Goal: Task Accomplishment & Management: Complete application form

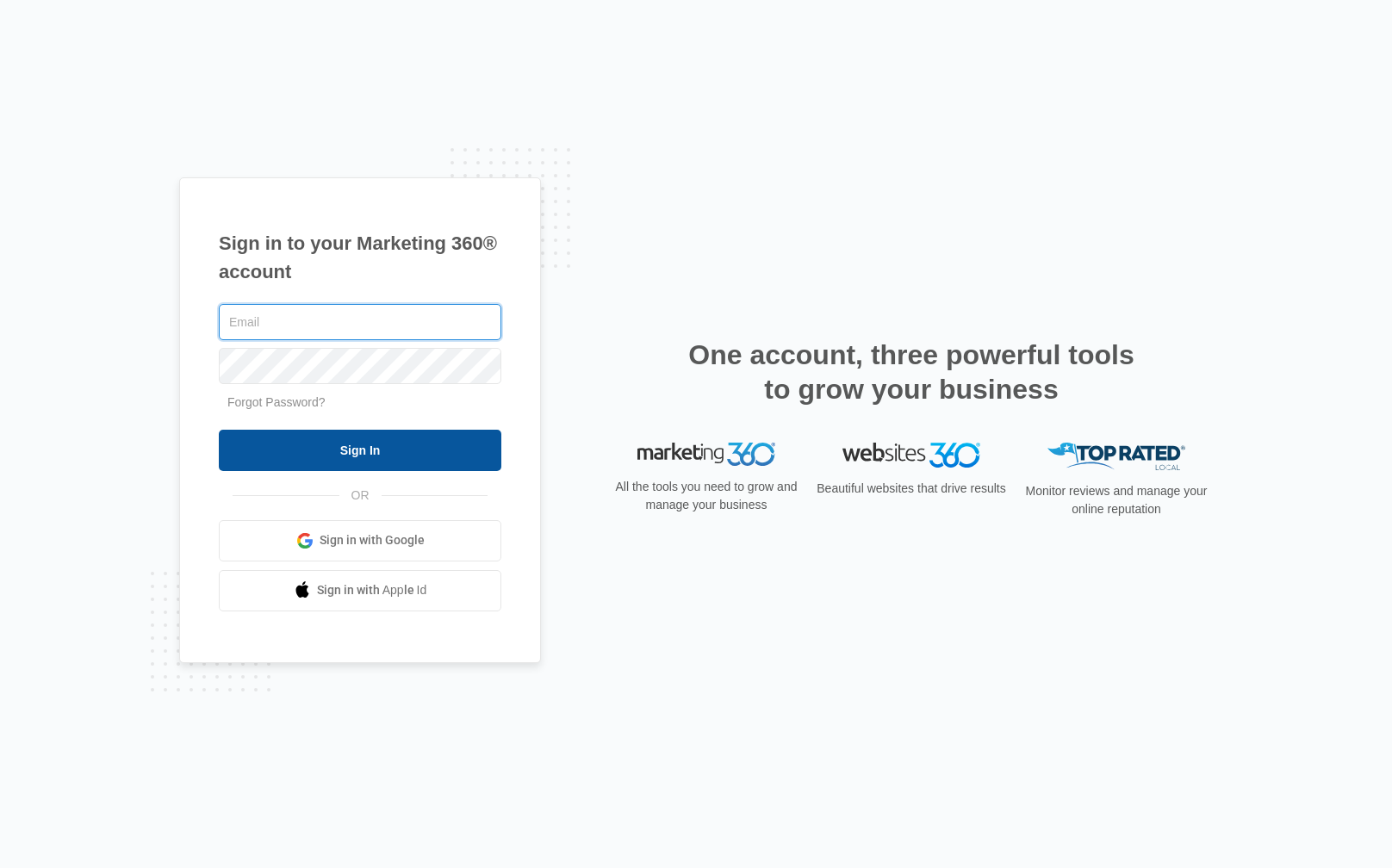
type input "[PERSON_NAME][EMAIL_ADDRESS][DOMAIN_NAME]"
click at [443, 443] on input "Sign In" at bounding box center [359, 450] width 282 height 41
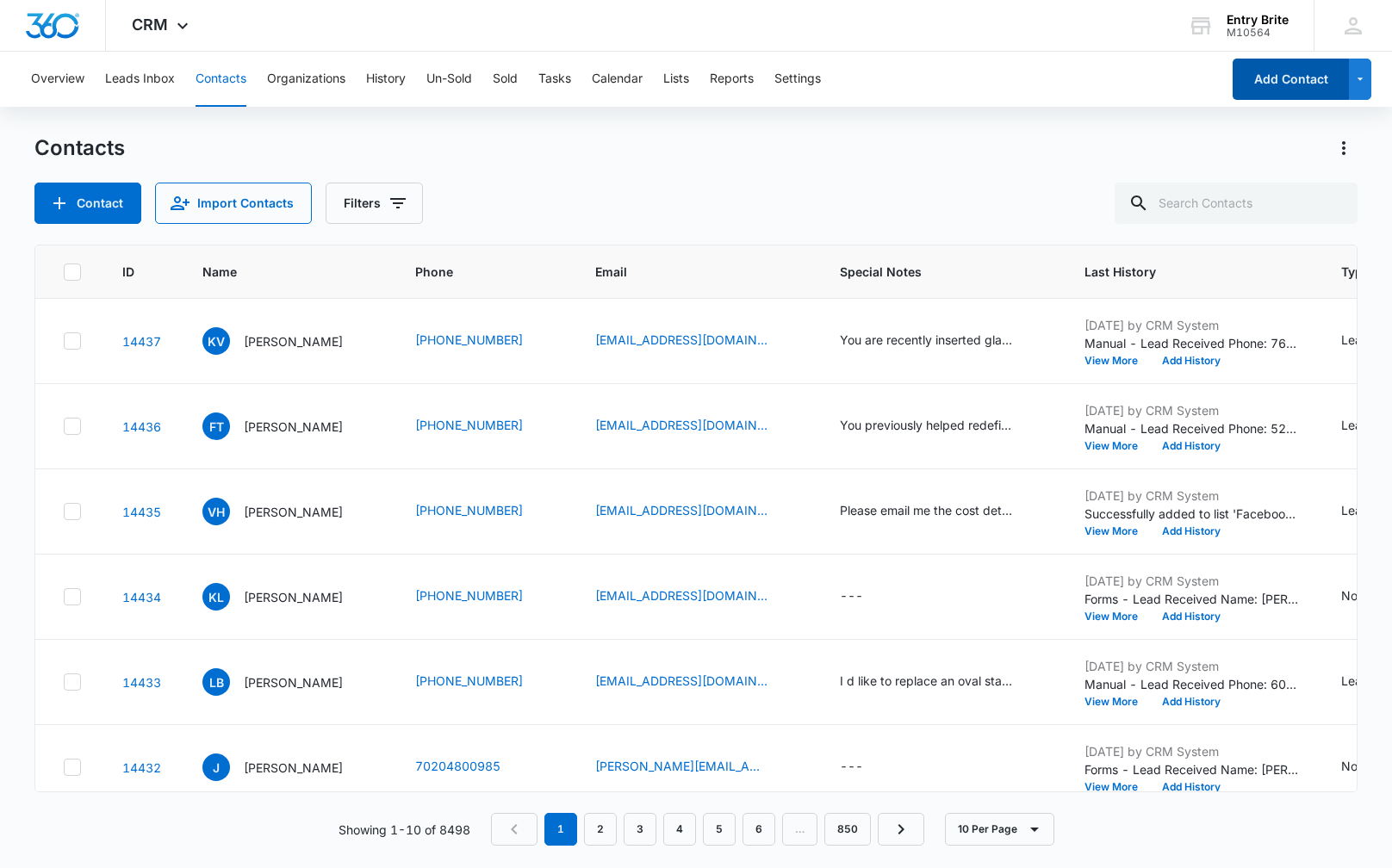
click at [1286, 80] on button "Add Contact" at bounding box center [1290, 79] width 117 height 41
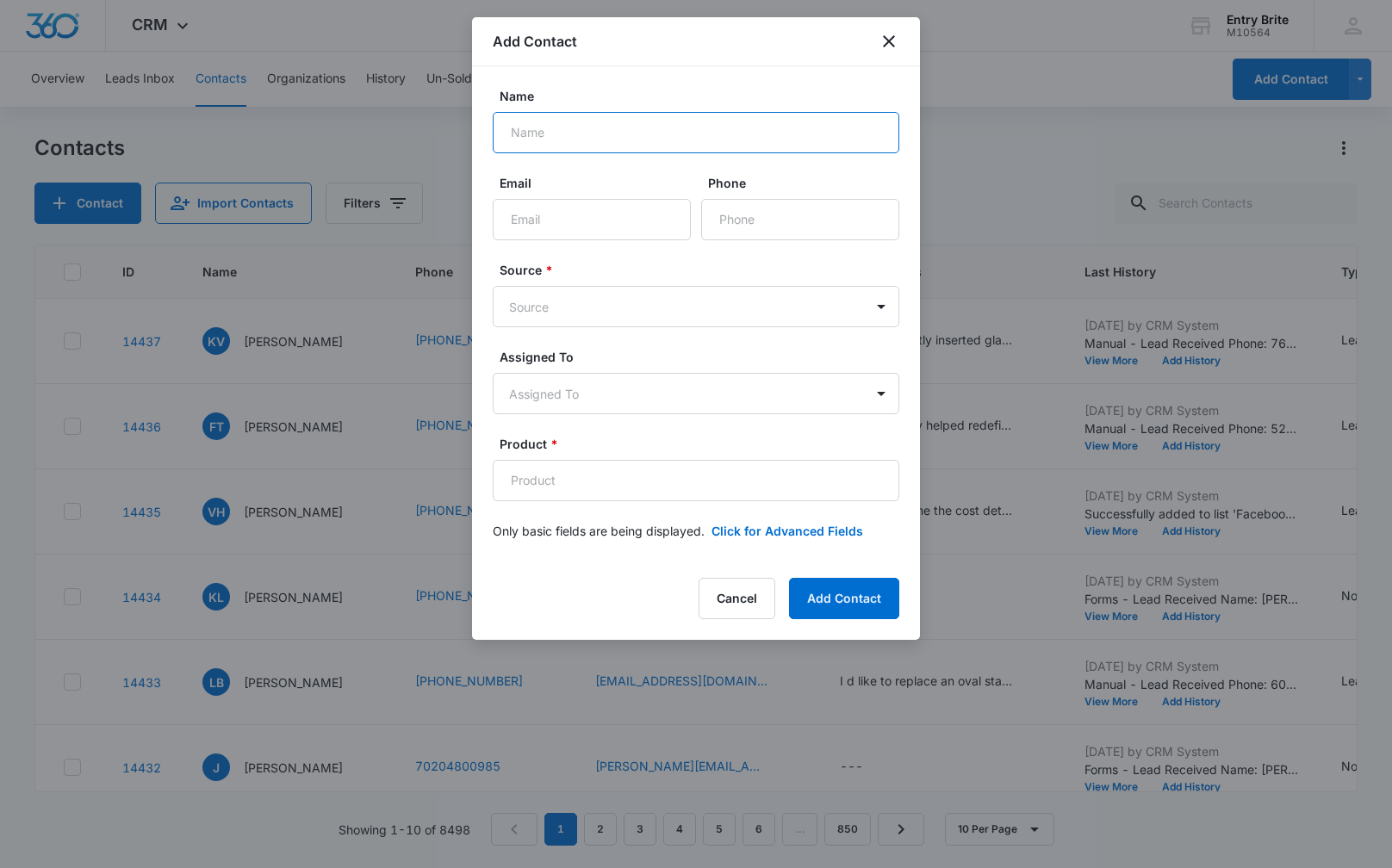
click at [622, 122] on input "Name" at bounding box center [696, 132] width 406 height 41
paste input "[PERSON_NAME]"
type input "[PERSON_NAME]"
click at [778, 209] on input "Phone" at bounding box center [800, 220] width 198 height 41
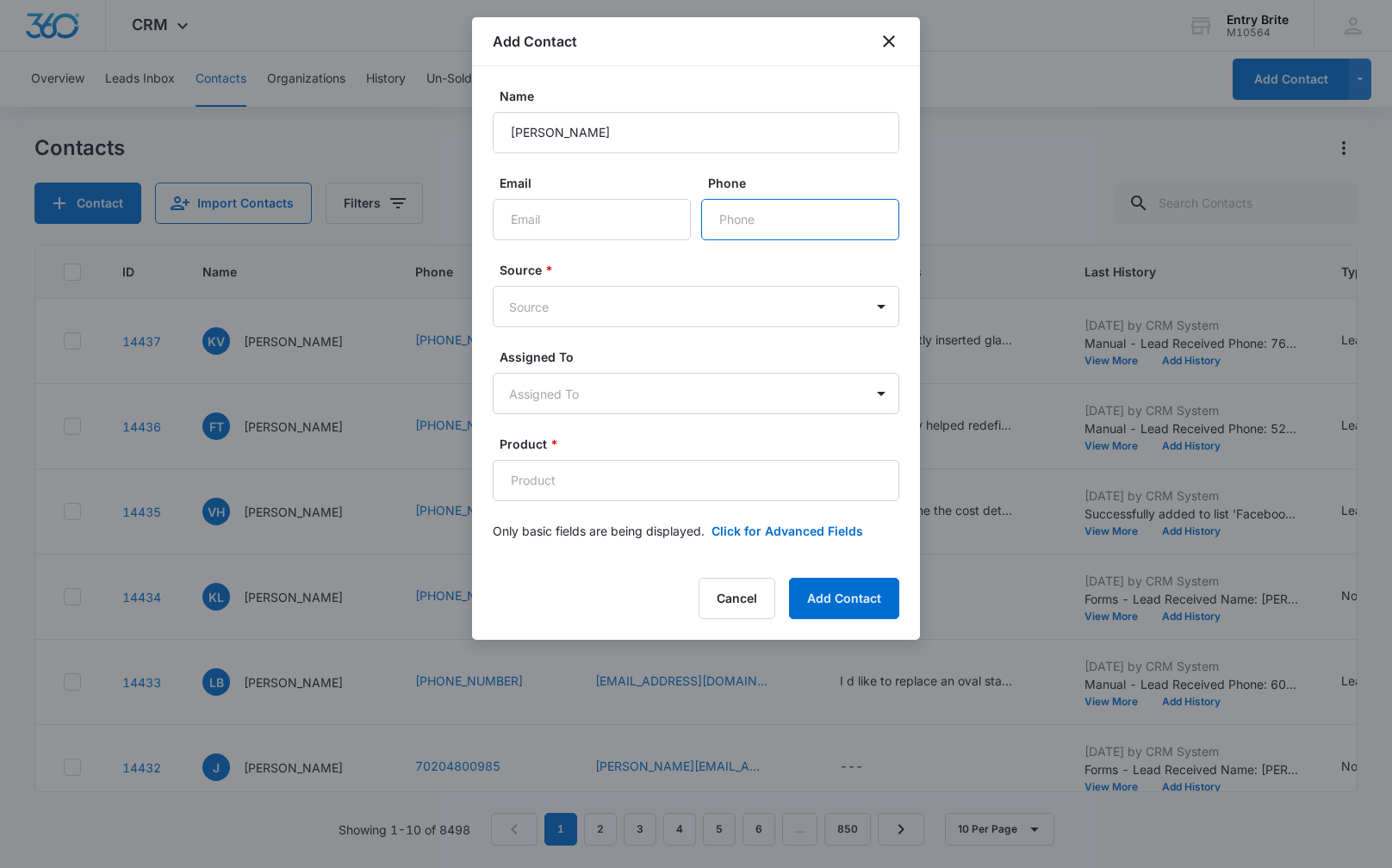
paste input "[PHONE_NUMBER]"
type input "[PHONE_NUMBER]"
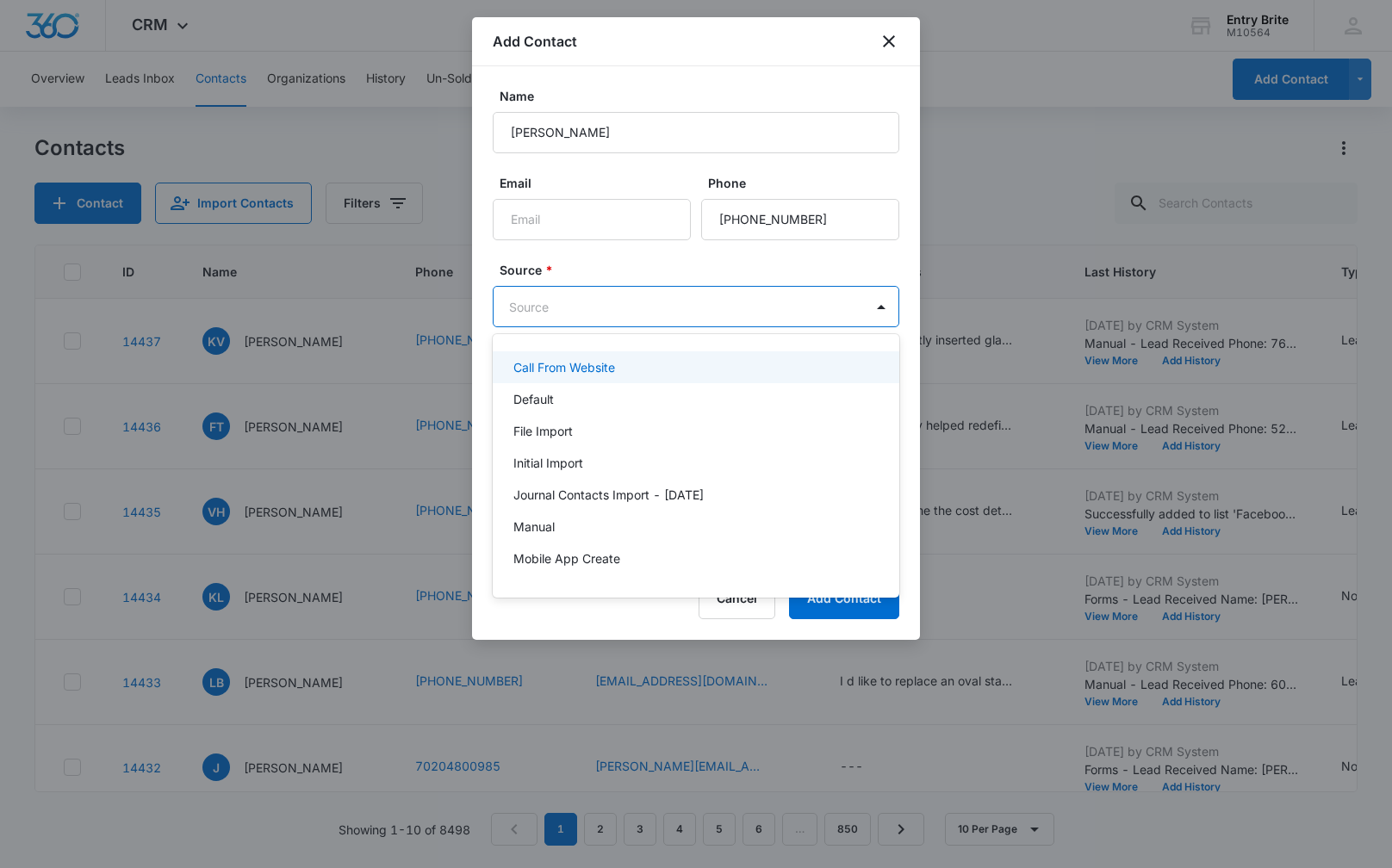
click at [757, 301] on body "CRM Apps Reputation Websites Forms CRM Email Social Content Ads Intelligence Fi…" at bounding box center [696, 434] width 1392 height 868
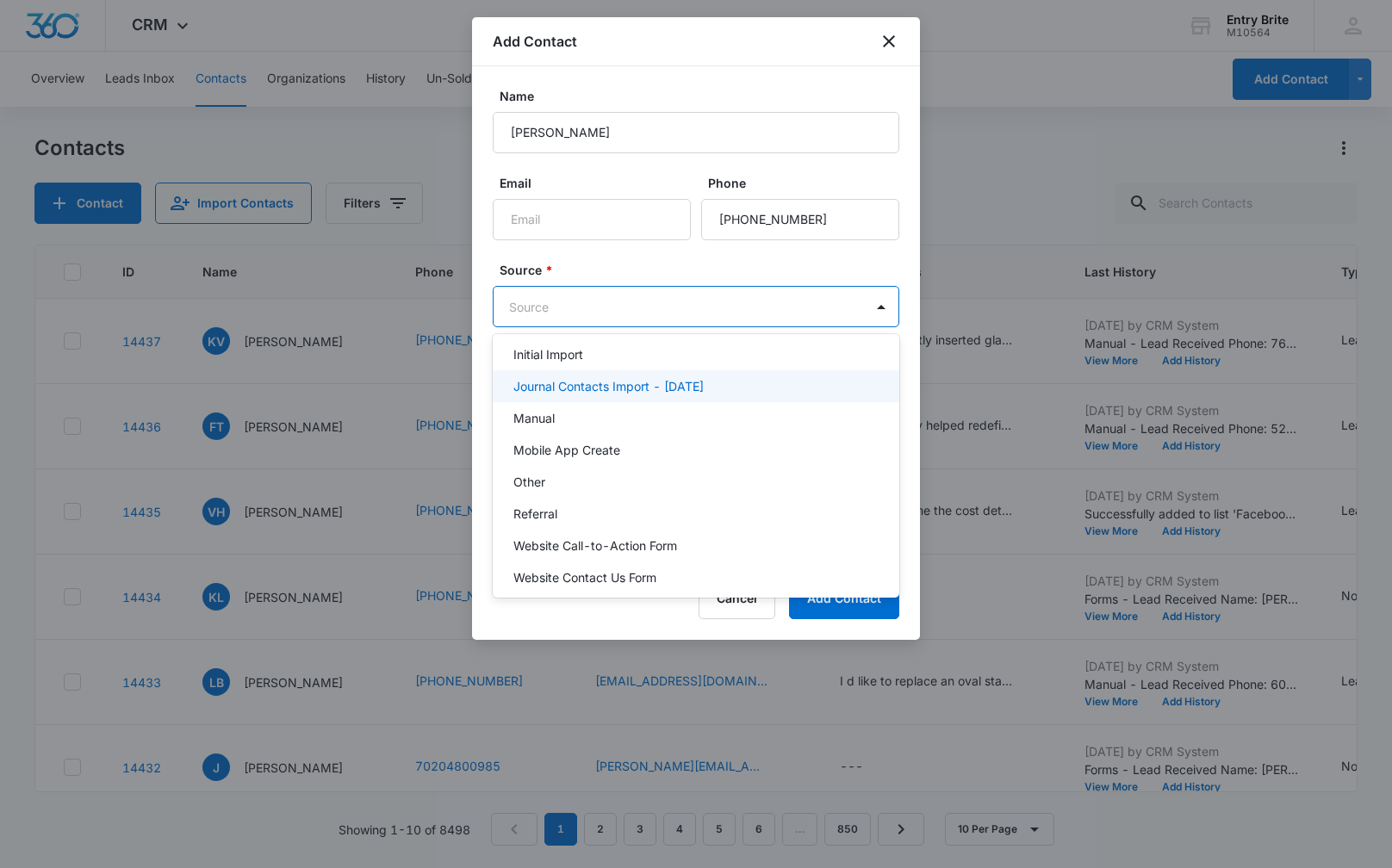
scroll to position [88, 0]
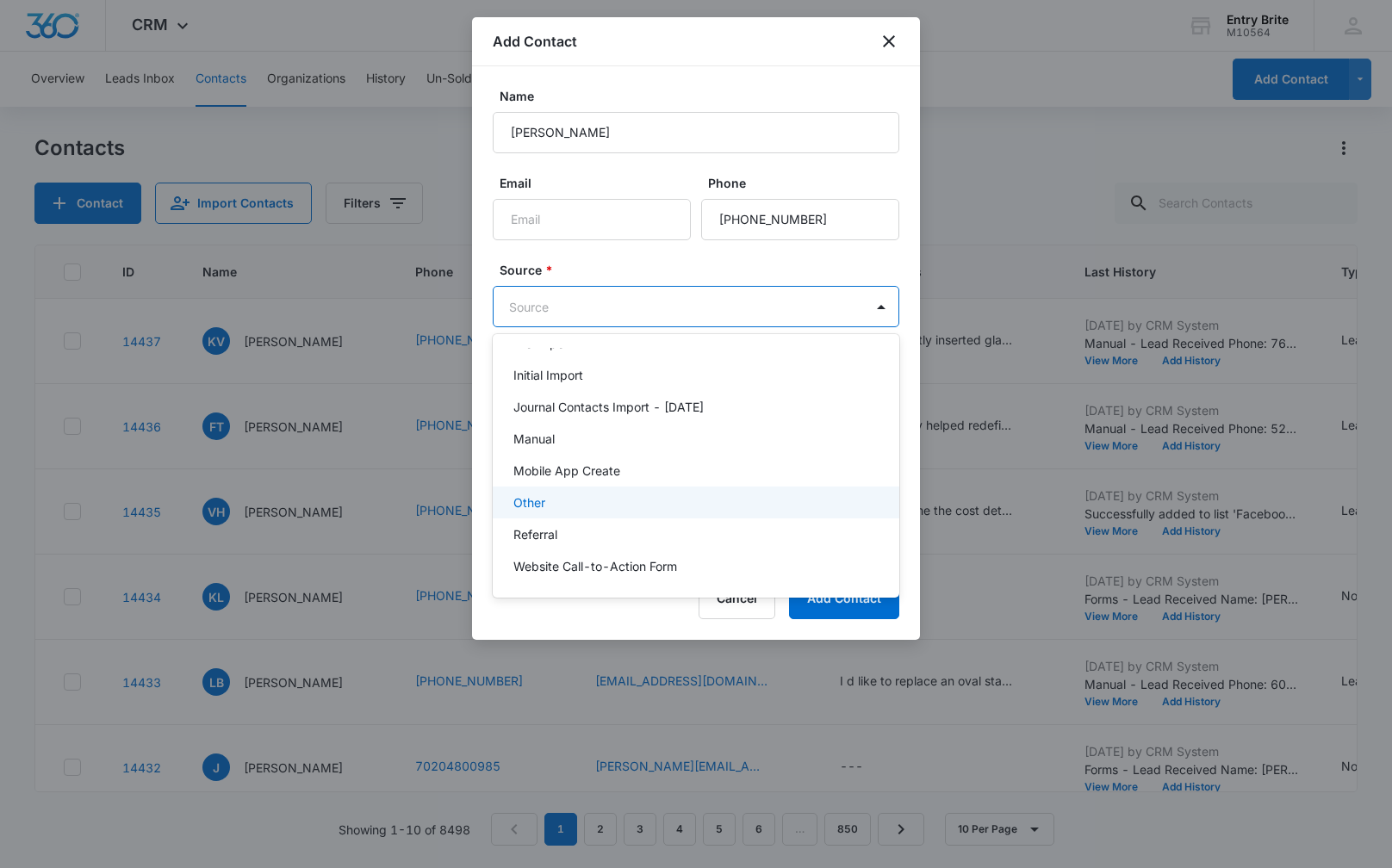
click at [683, 493] on div "Other" at bounding box center [695, 502] width 362 height 18
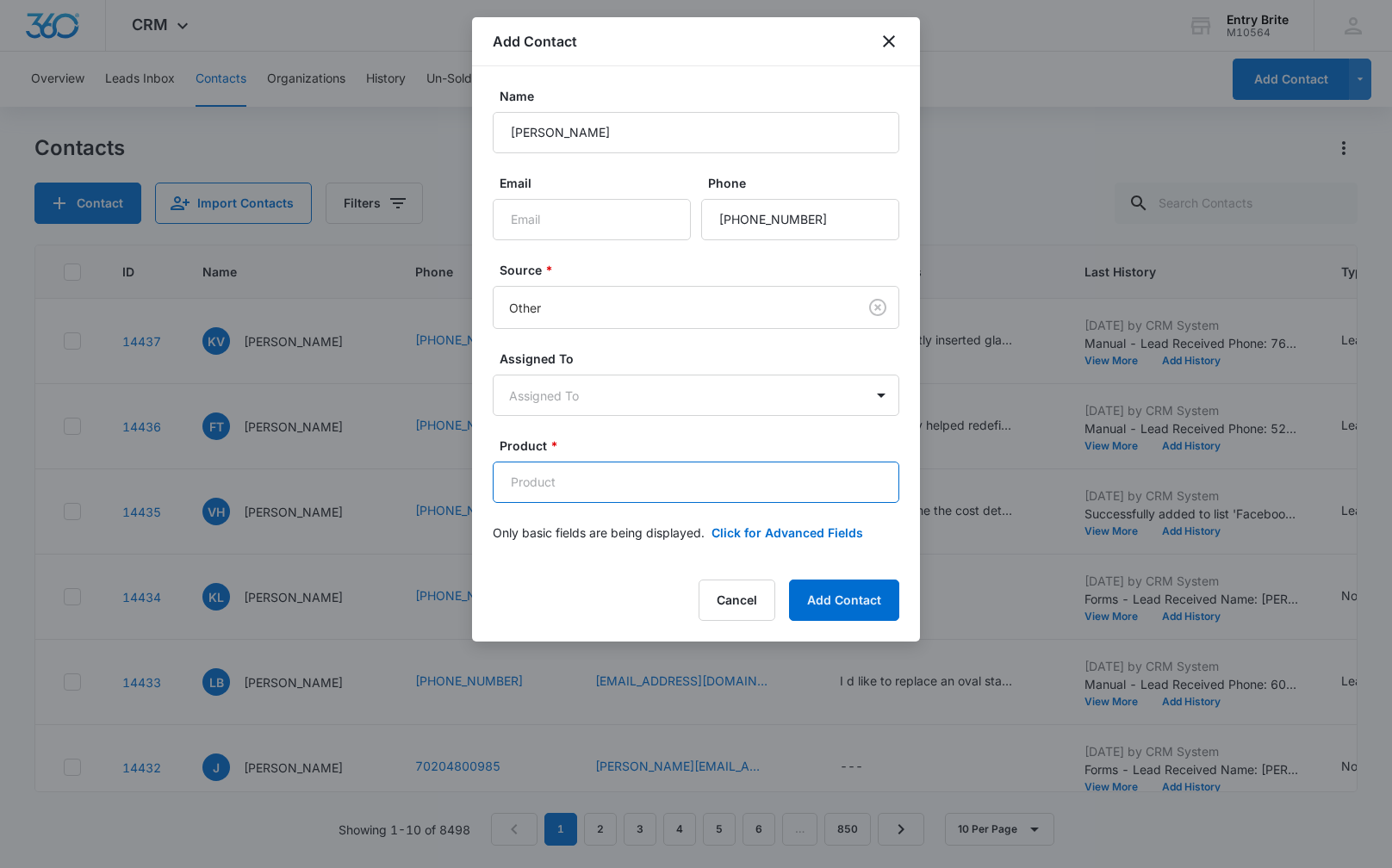
click at [573, 481] on input "Product *" at bounding box center [696, 481] width 406 height 41
paste input "Piazza leaded glass insert"
type input "Piazza leaded glass insert"
click at [820, 595] on button "Add Contact" at bounding box center [844, 600] width 110 height 41
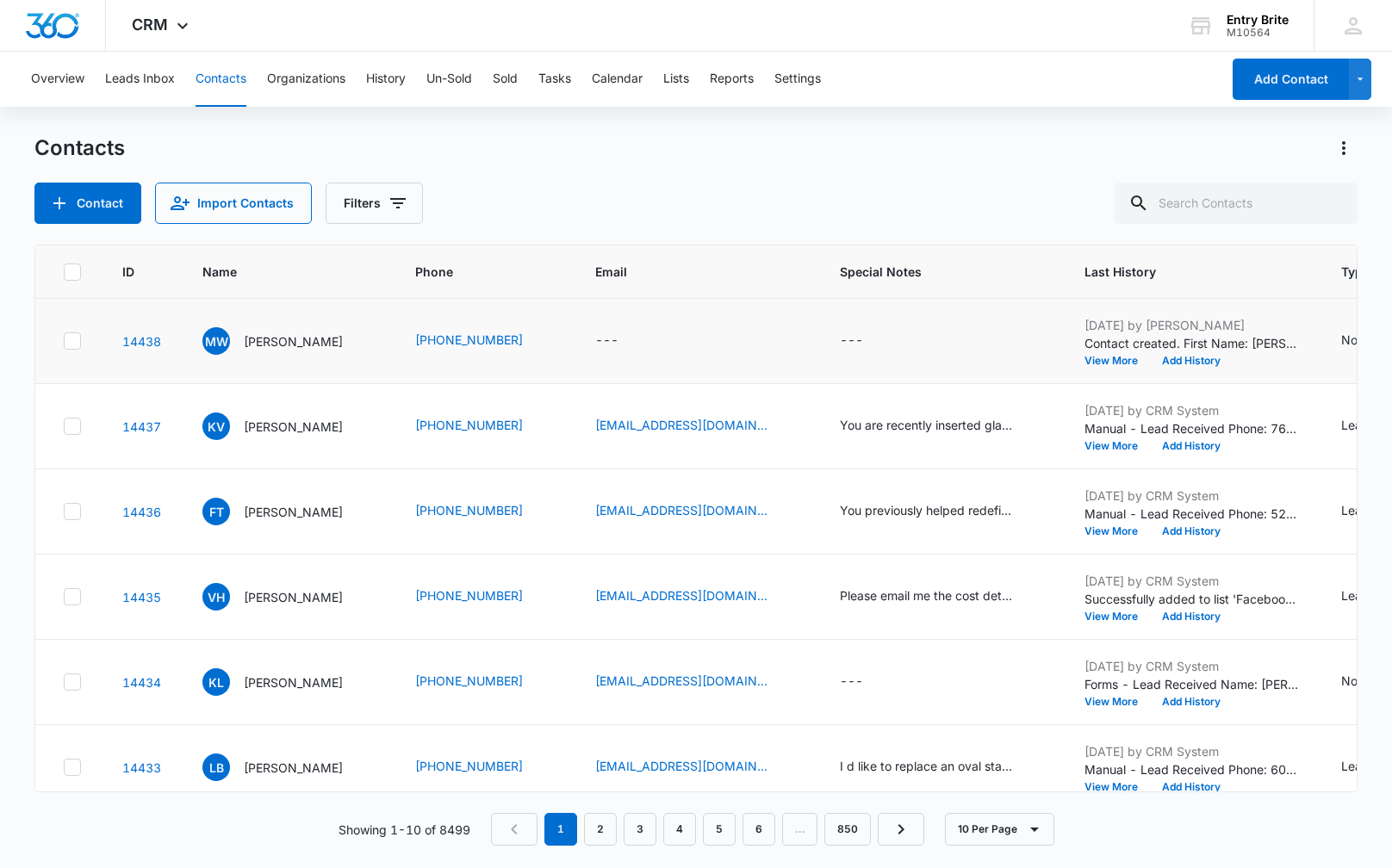
click at [76, 342] on icon at bounding box center [72, 341] width 16 height 16
click at [63, 342] on input "checkbox" at bounding box center [62, 341] width 1 height 1
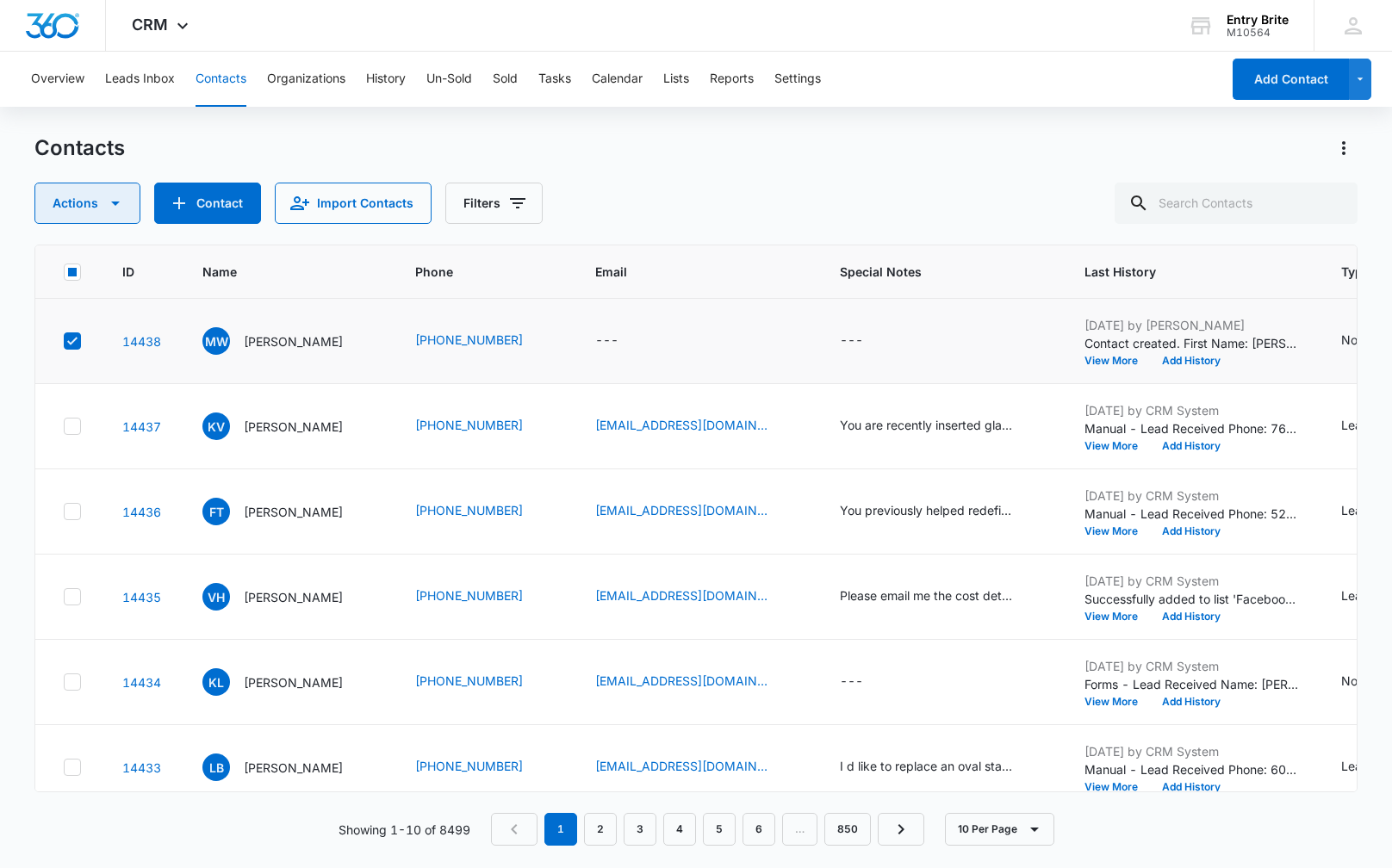
click at [119, 209] on icon "button" at bounding box center [115, 203] width 20 height 20
click at [74, 356] on div "Delete" at bounding box center [96, 361] width 77 height 12
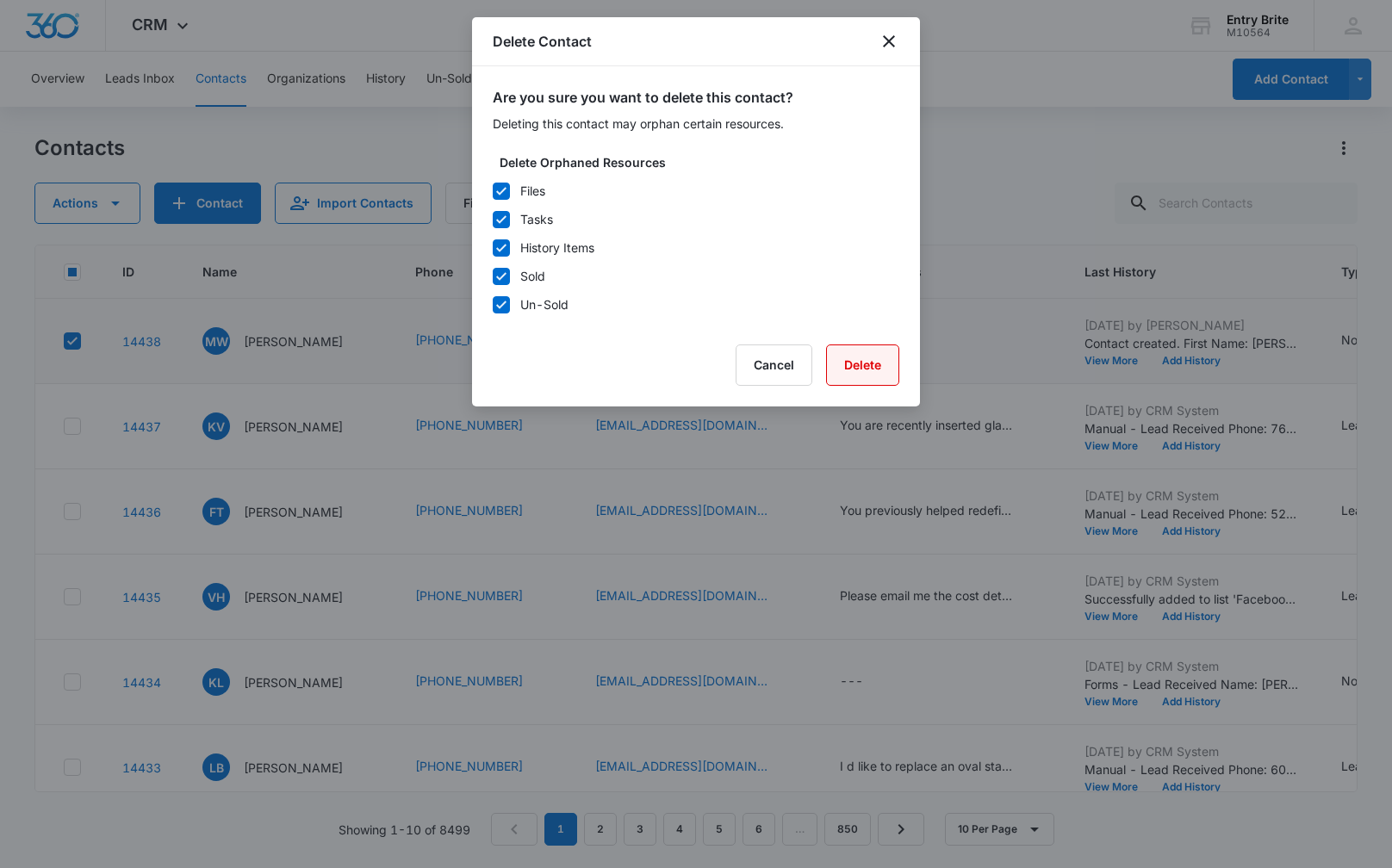
click at [885, 363] on button "Delete" at bounding box center [863, 365] width 74 height 41
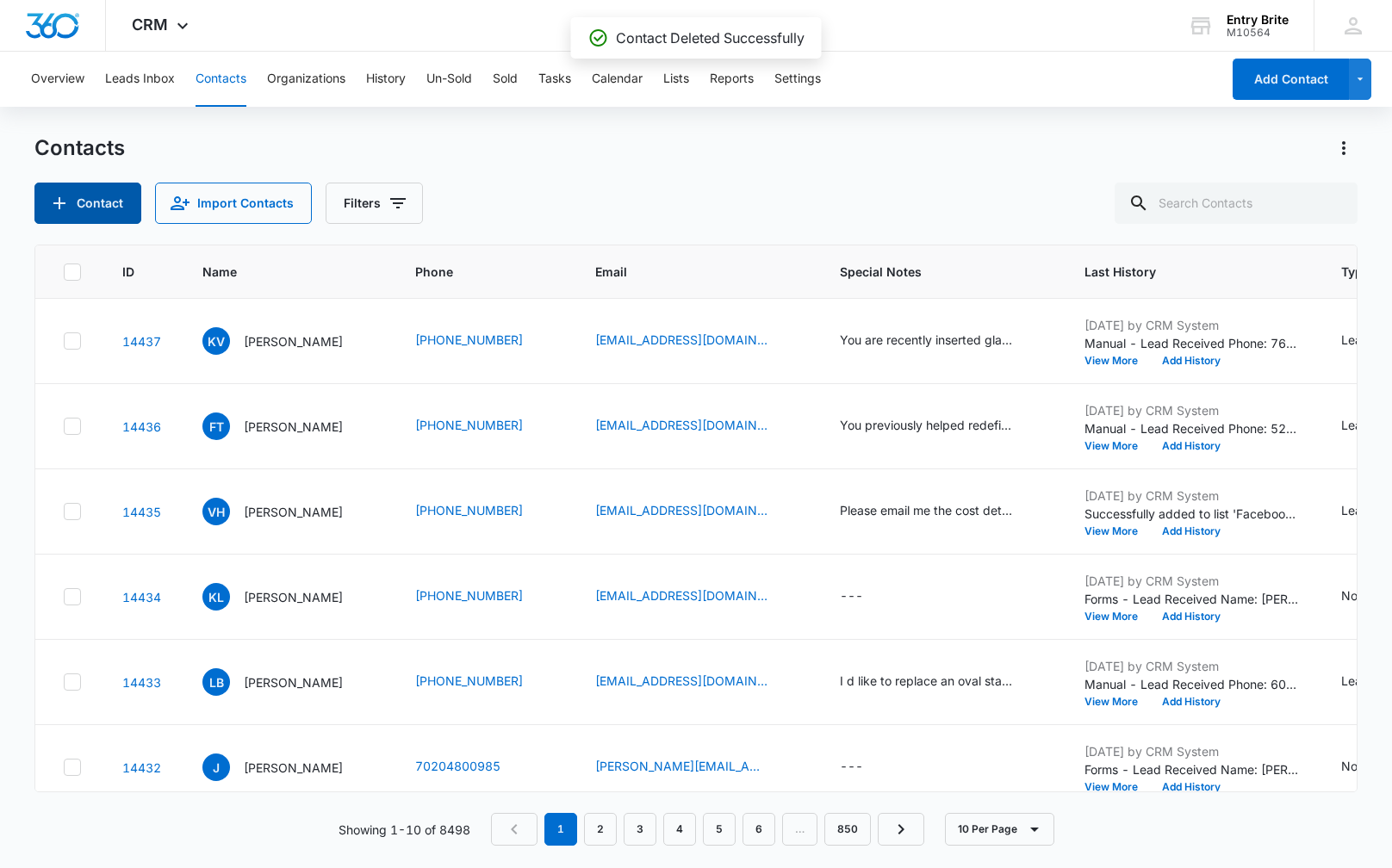
click at [118, 197] on button "Contact" at bounding box center [87, 203] width 107 height 41
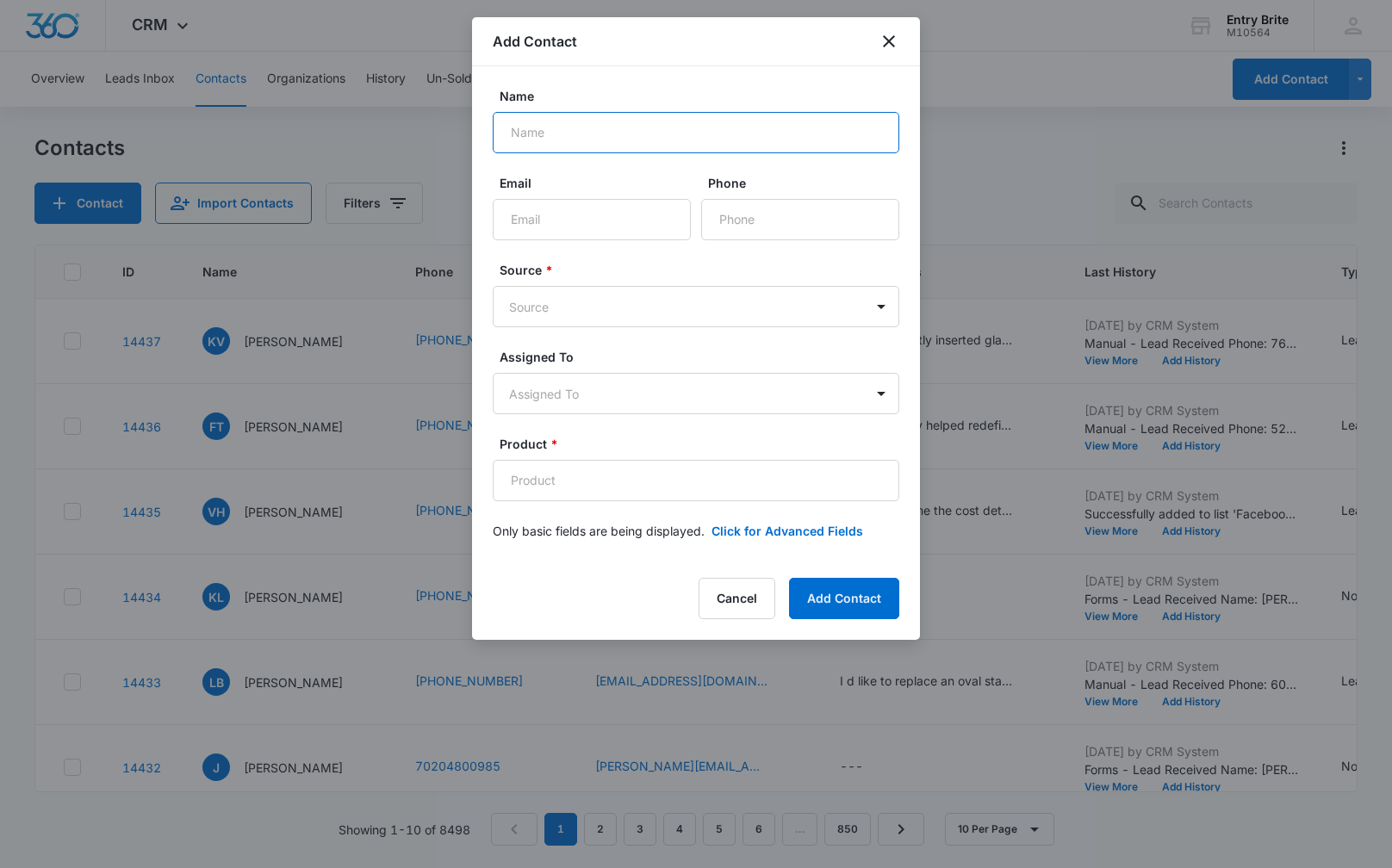
click at [617, 127] on input "Name" at bounding box center [696, 132] width 406 height 41
paste input "[PERSON_NAME]"
type input "[PERSON_NAME]"
click at [818, 223] on input "Phone" at bounding box center [800, 220] width 198 height 41
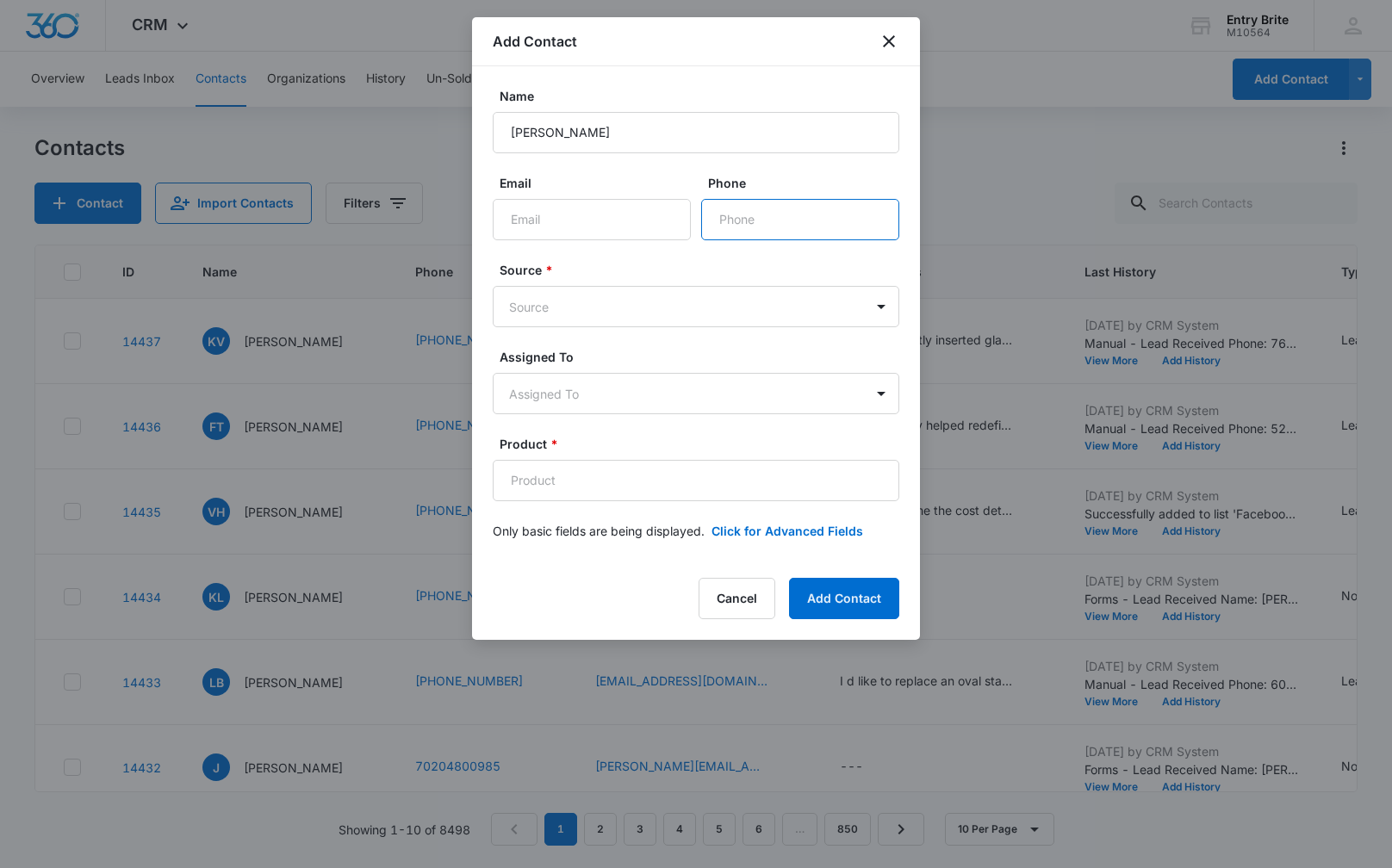
paste input "[PHONE_NUMBER]"
type input "[PHONE_NUMBER]"
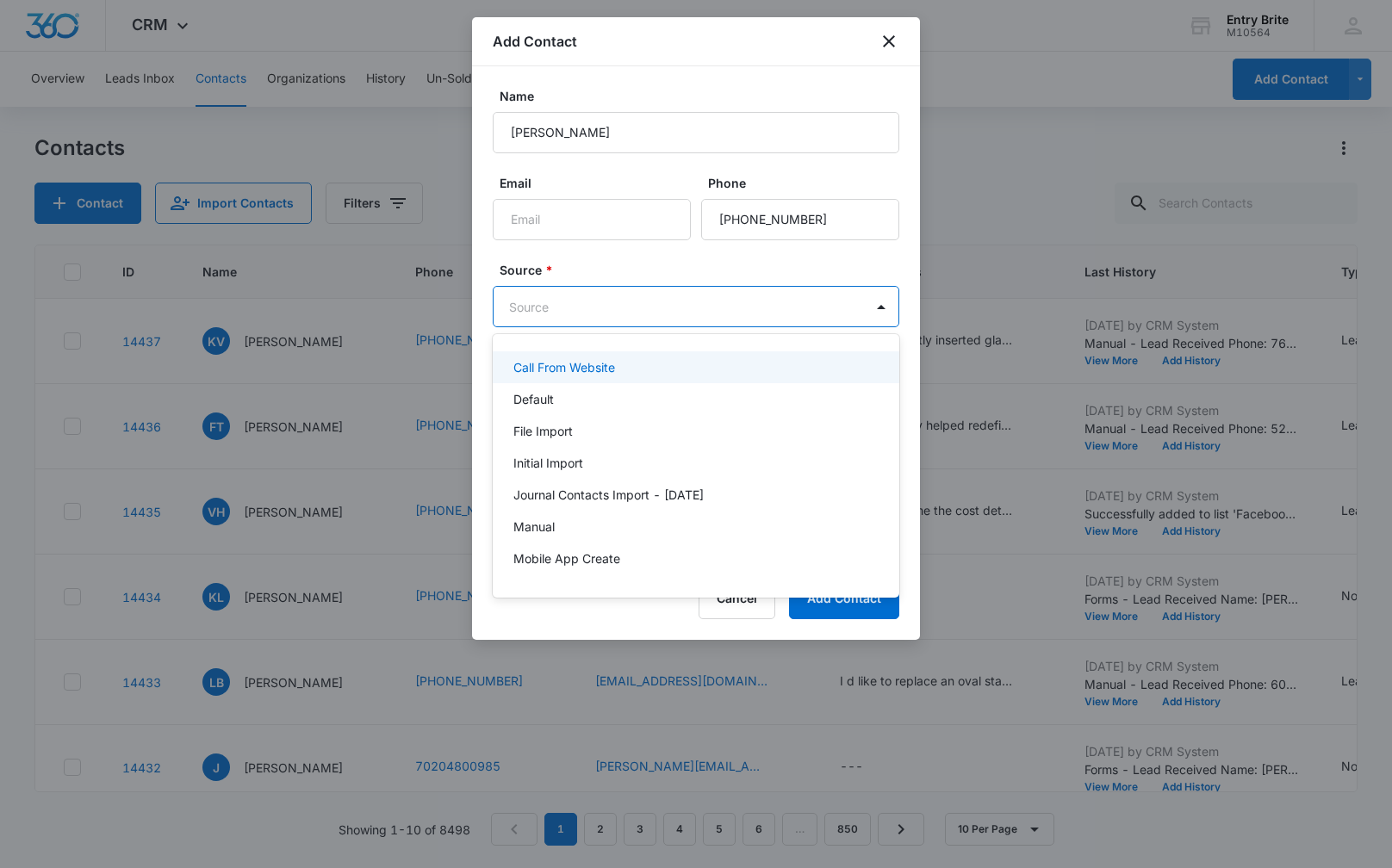
click at [764, 309] on body "CRM Apps Reputation Websites Forms CRM Email Social Content Ads Intelligence Fi…" at bounding box center [696, 434] width 1392 height 868
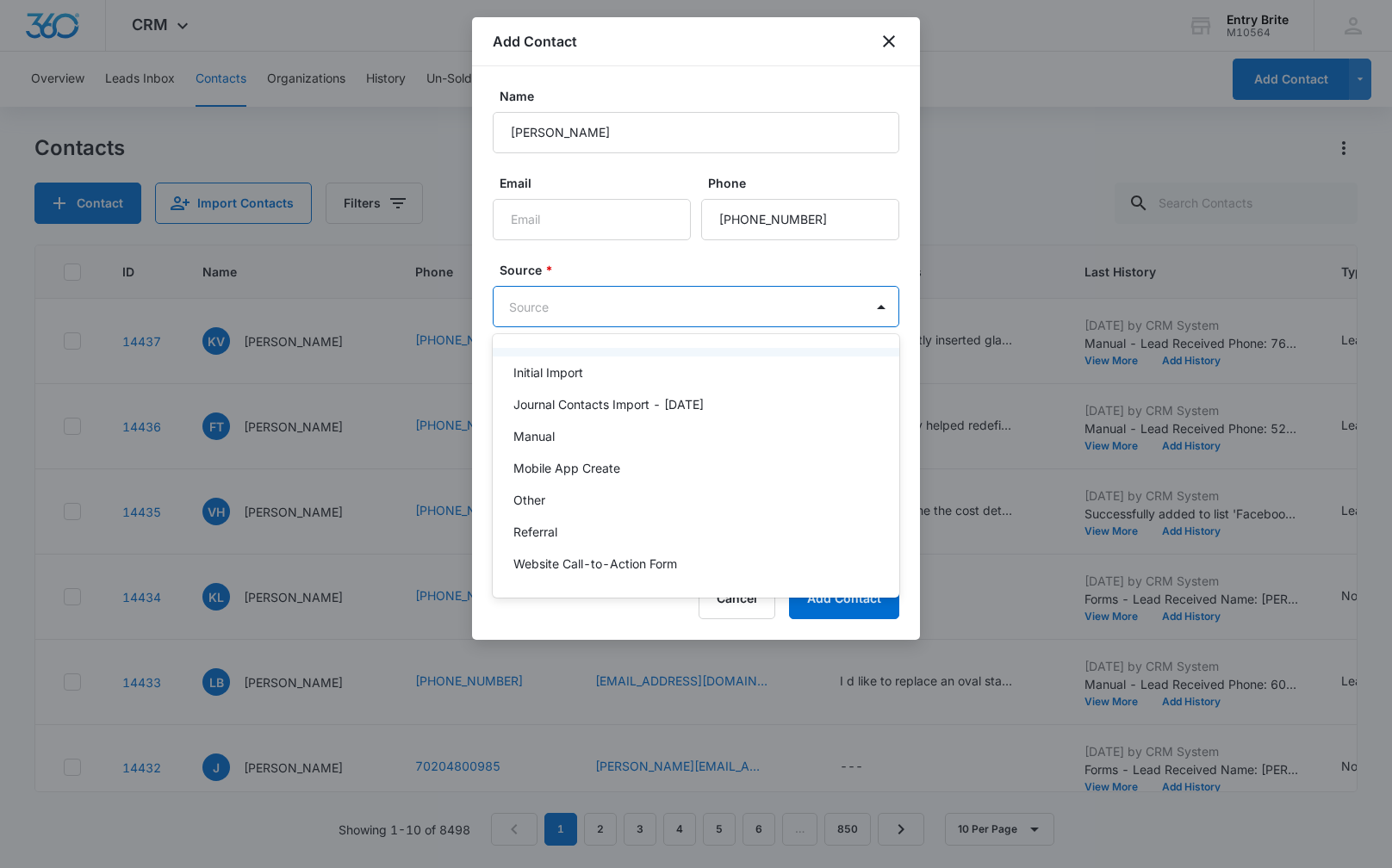
scroll to position [92, 0]
click at [646, 506] on div "Other" at bounding box center [695, 498] width 362 height 18
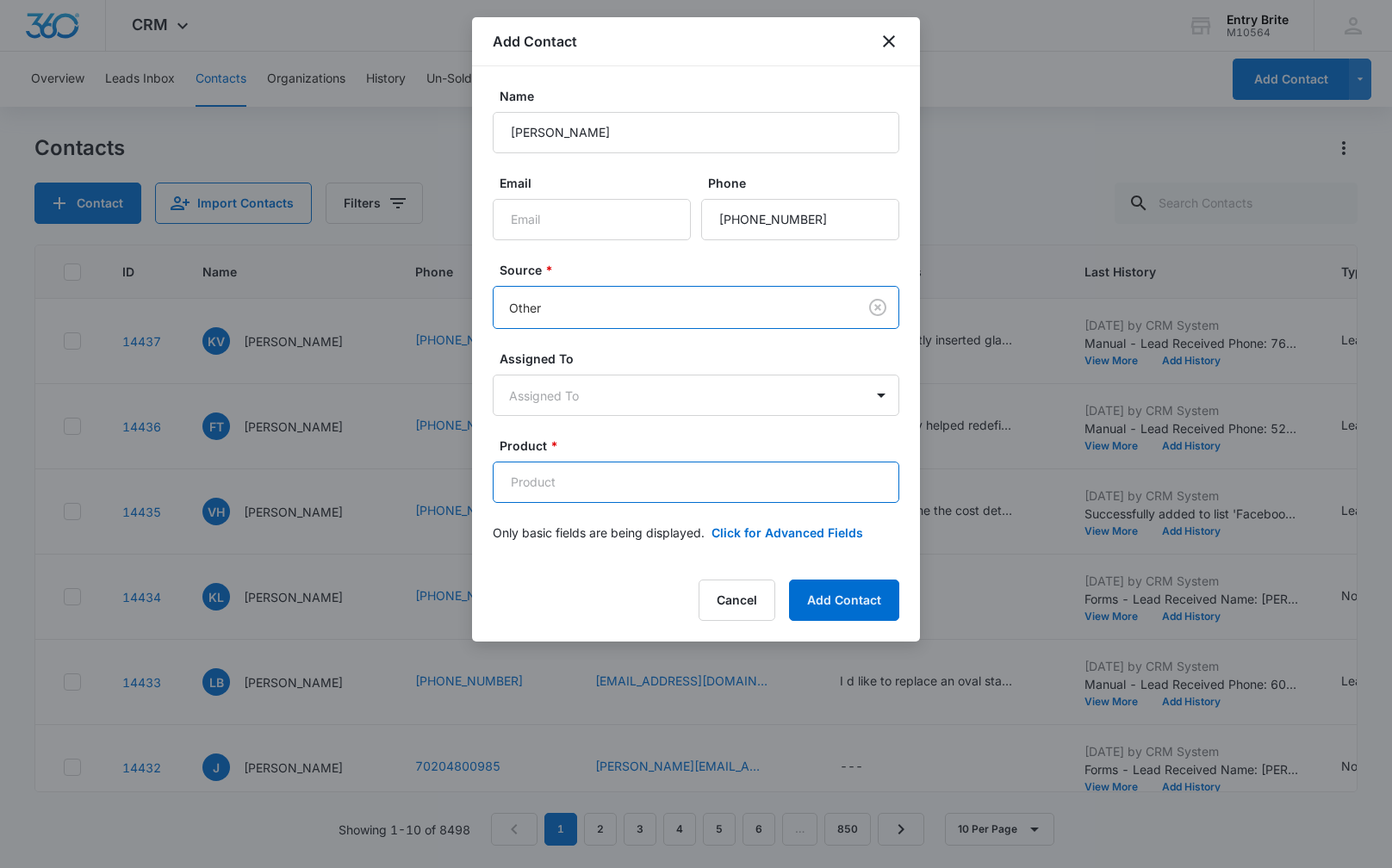
click at [585, 489] on input "Product *" at bounding box center [696, 481] width 406 height 41
paste input "Piazza leaded glass insert"
type input "Piazza leaded glass insert"
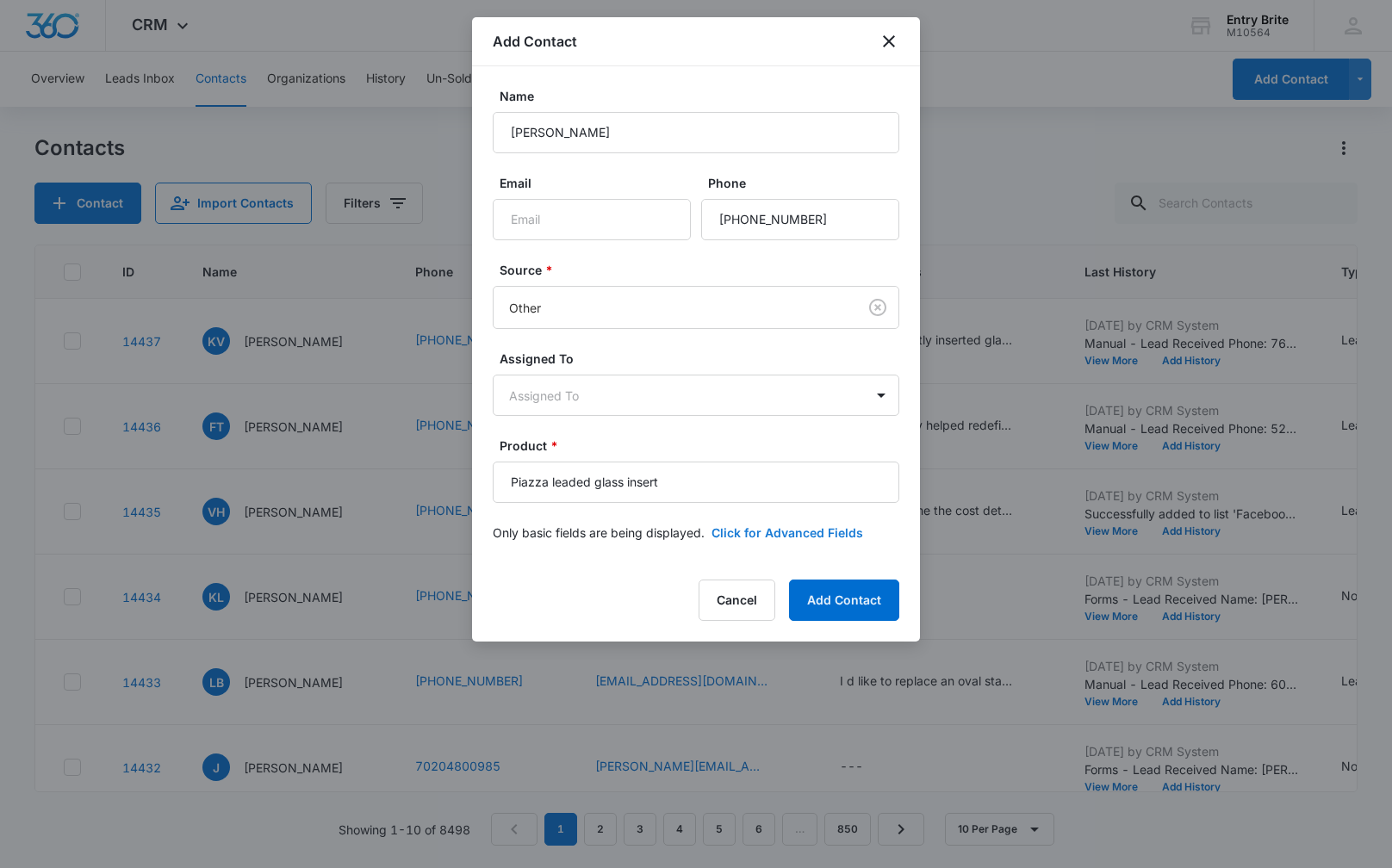
click at [737, 535] on button "Click for Advanced Fields" at bounding box center [787, 533] width 152 height 18
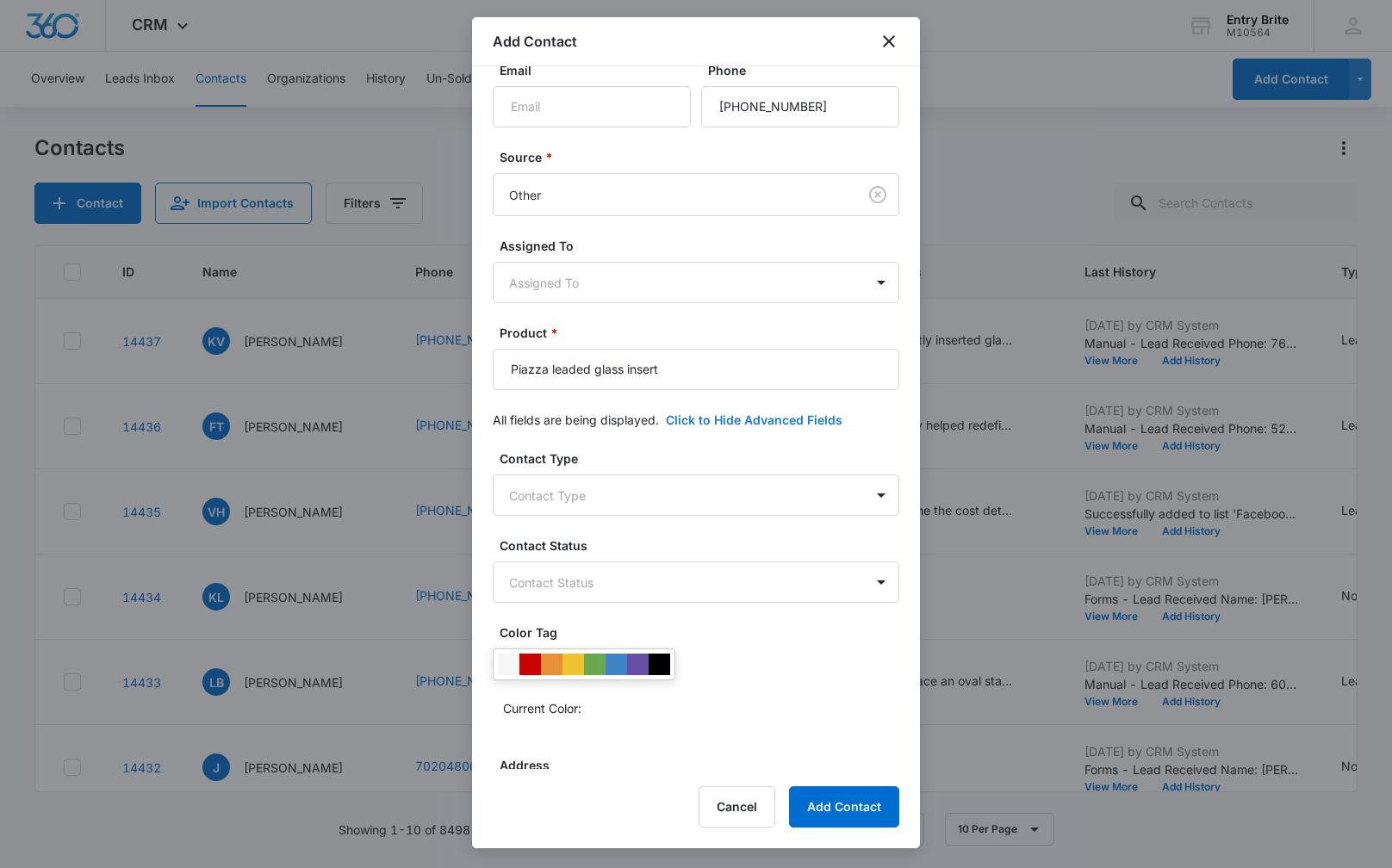
scroll to position [191, 0]
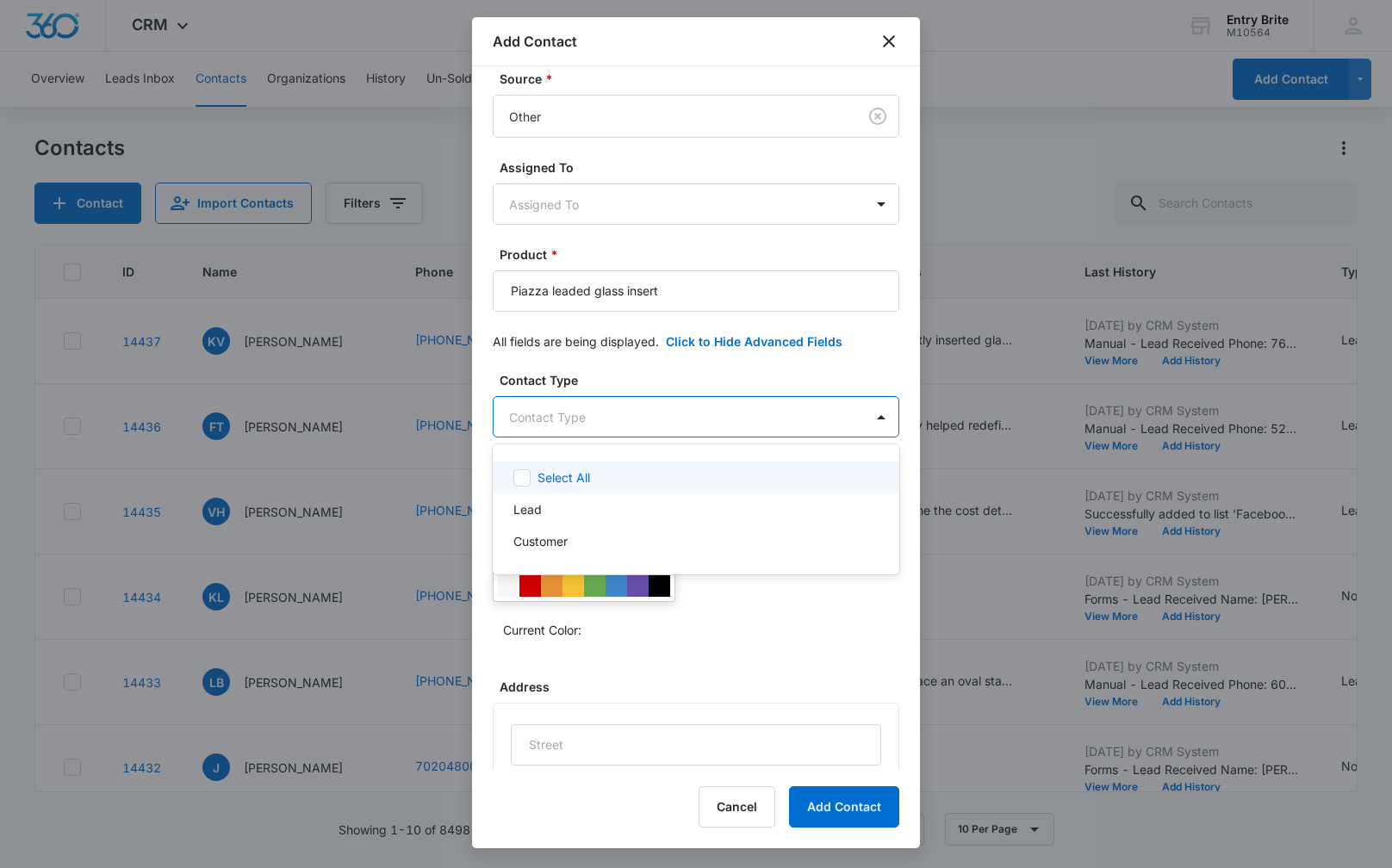
click at [719, 423] on body "CRM Apps Reputation Websites Forms CRM Email Social Content Ads Intelligence Fi…" at bounding box center [696, 434] width 1392 height 868
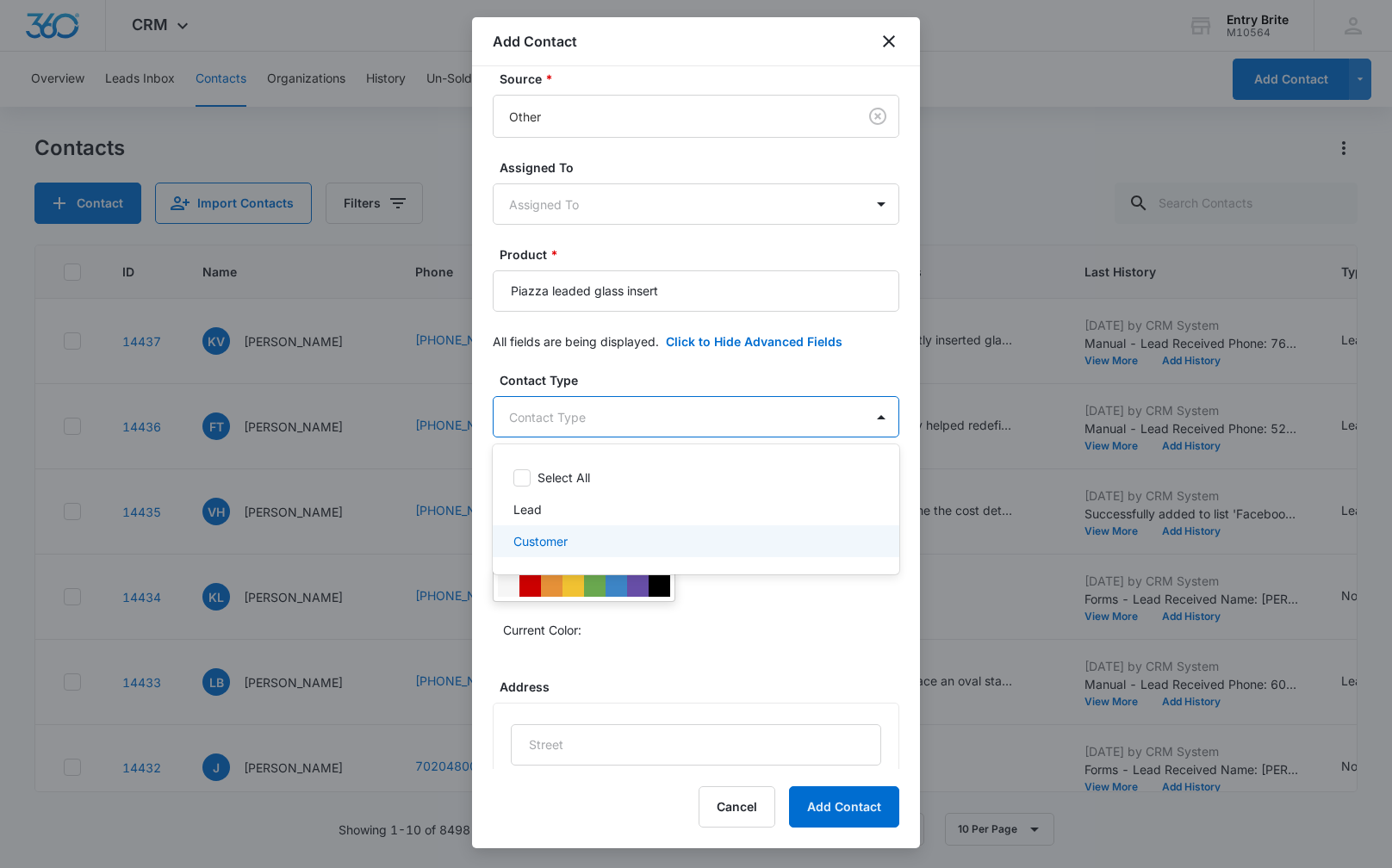
click at [703, 541] on div "Customer" at bounding box center [695, 541] width 362 height 18
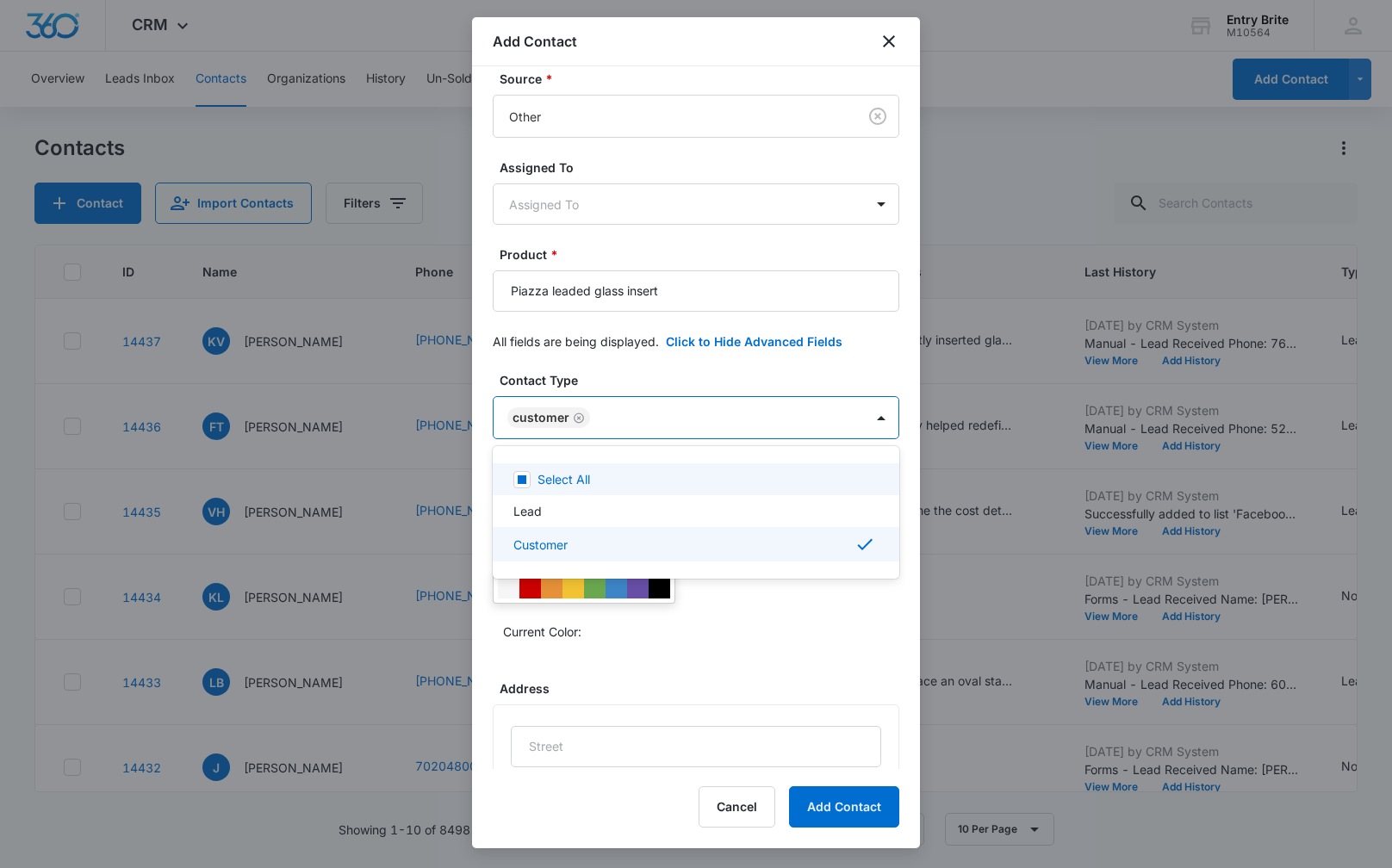
click at [752, 252] on div at bounding box center [696, 434] width 1392 height 868
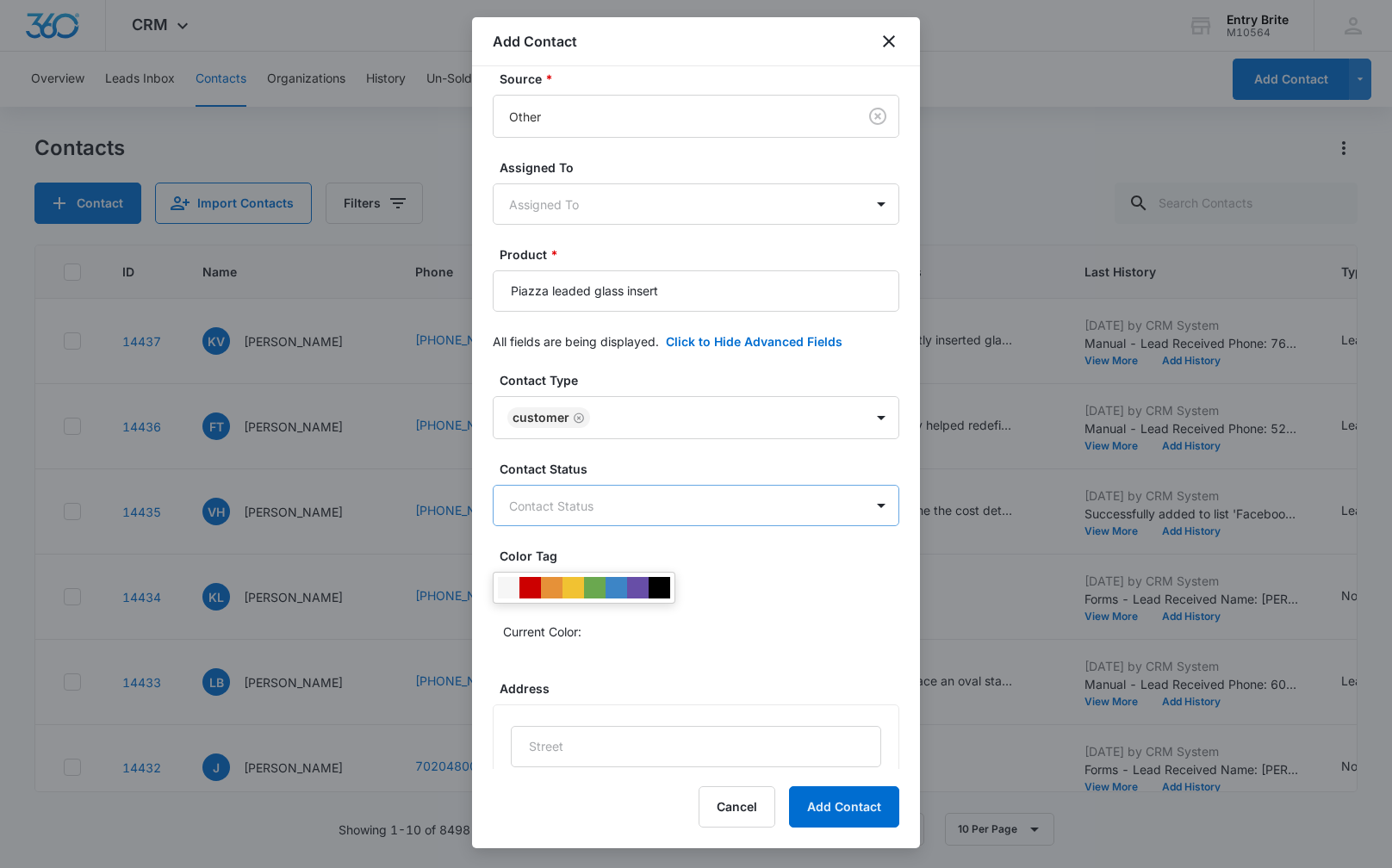
click at [668, 515] on body "CRM Apps Reputation Websites Forms CRM Email Social Content Ads Intelligence Fi…" at bounding box center [696, 434] width 1392 height 868
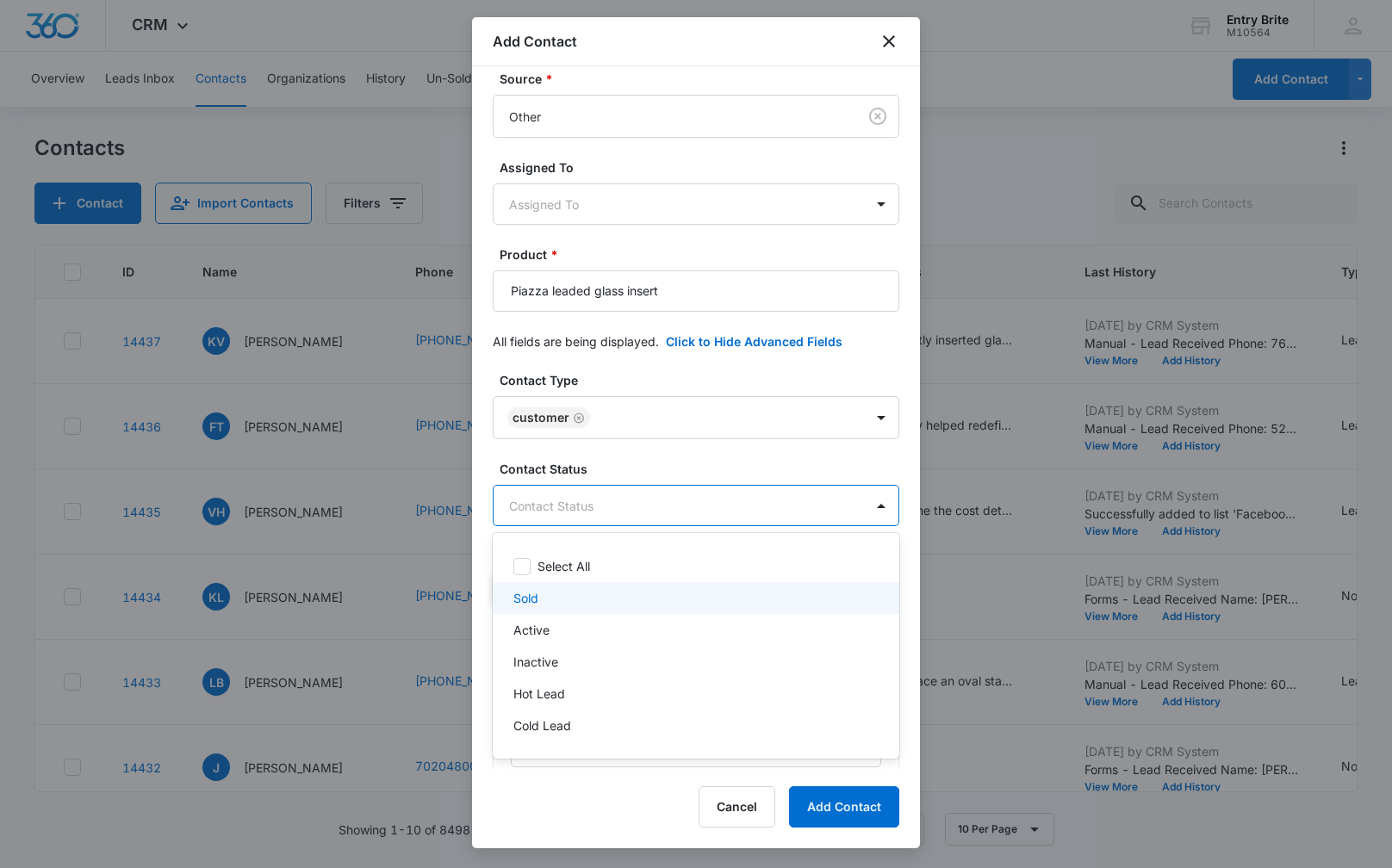
click at [652, 582] on div "Sold" at bounding box center [696, 598] width 406 height 32
click at [709, 252] on div at bounding box center [696, 434] width 1392 height 868
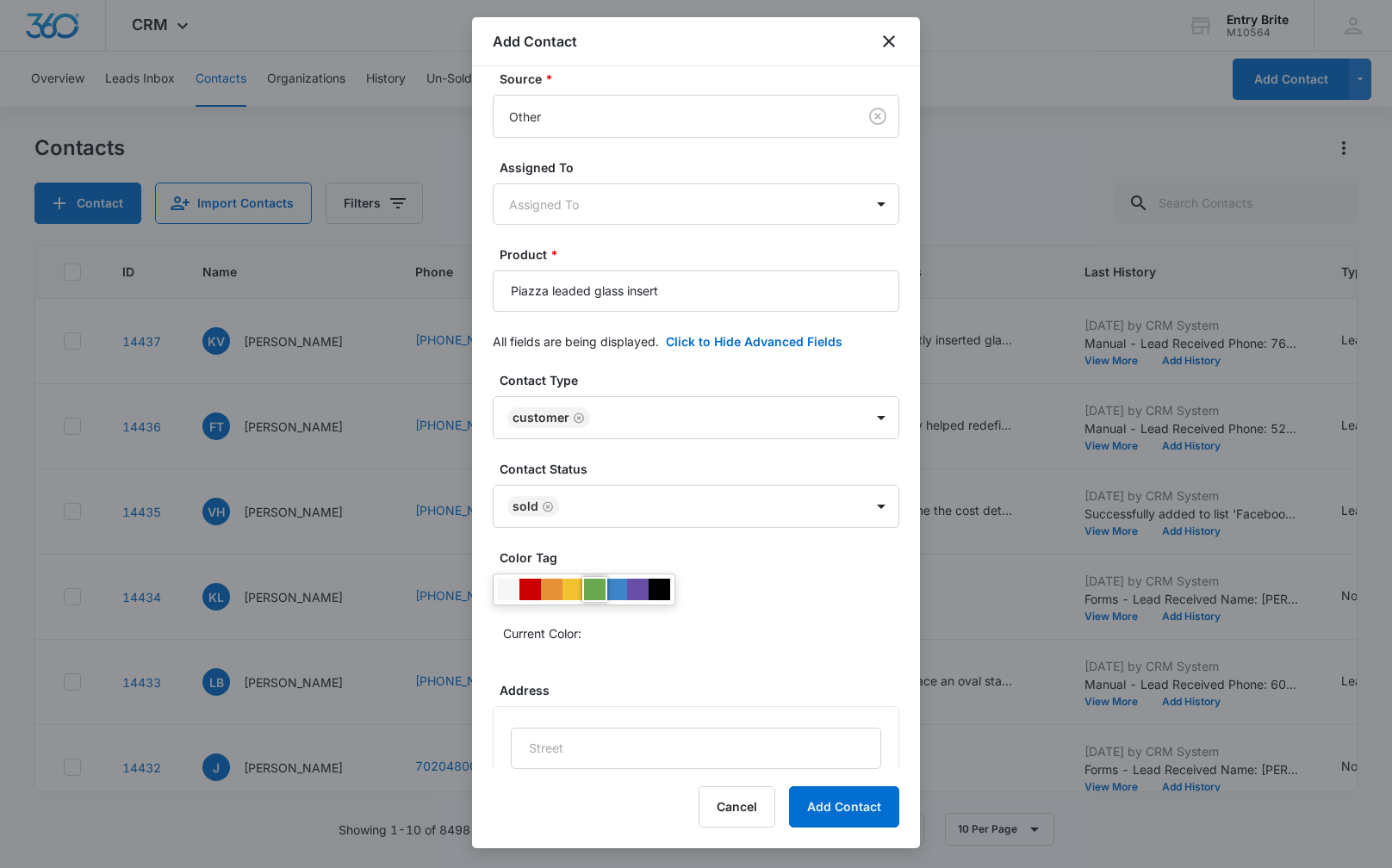
click at [599, 590] on div at bounding box center [594, 589] width 21 height 21
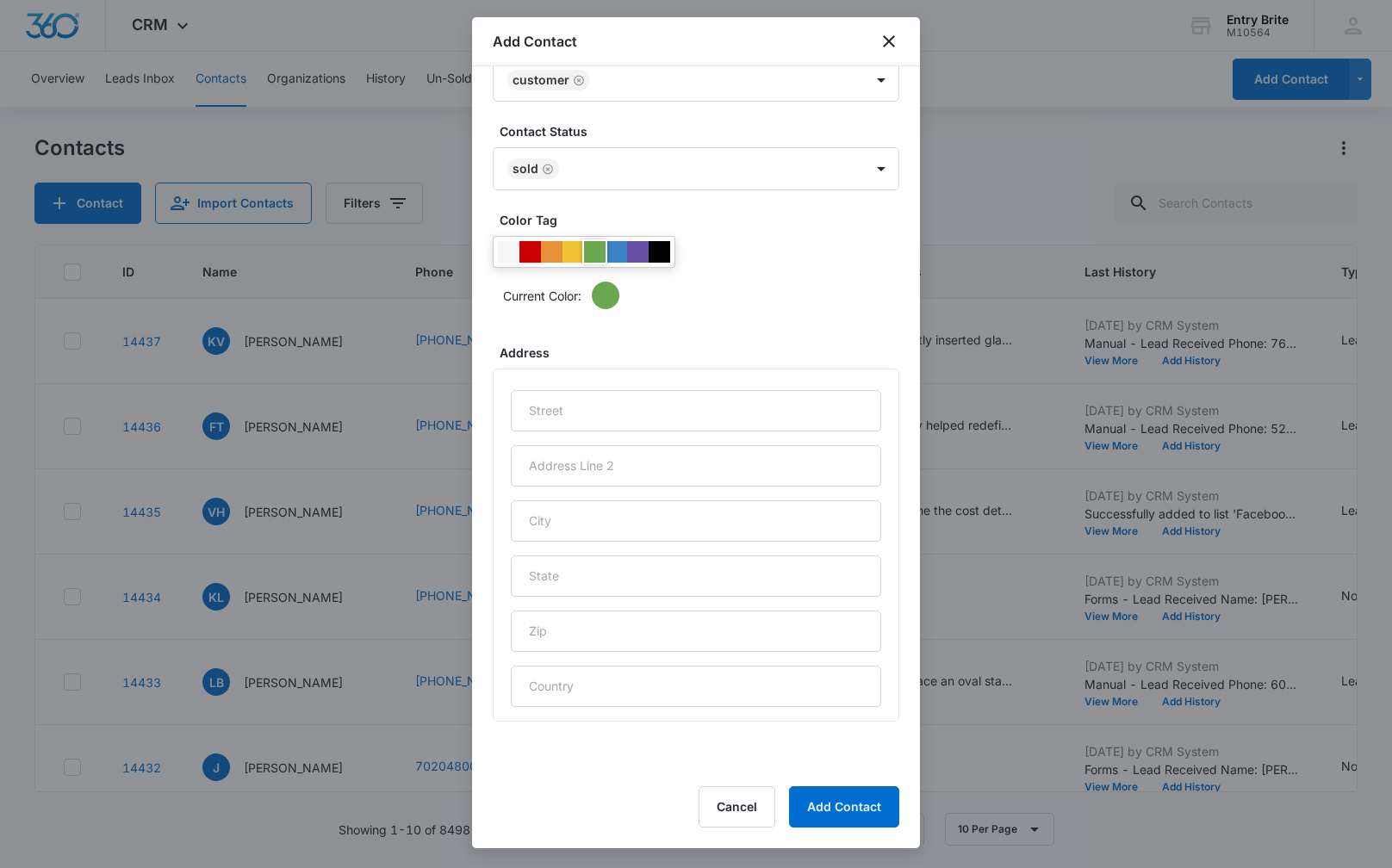
scroll to position [558, 0]
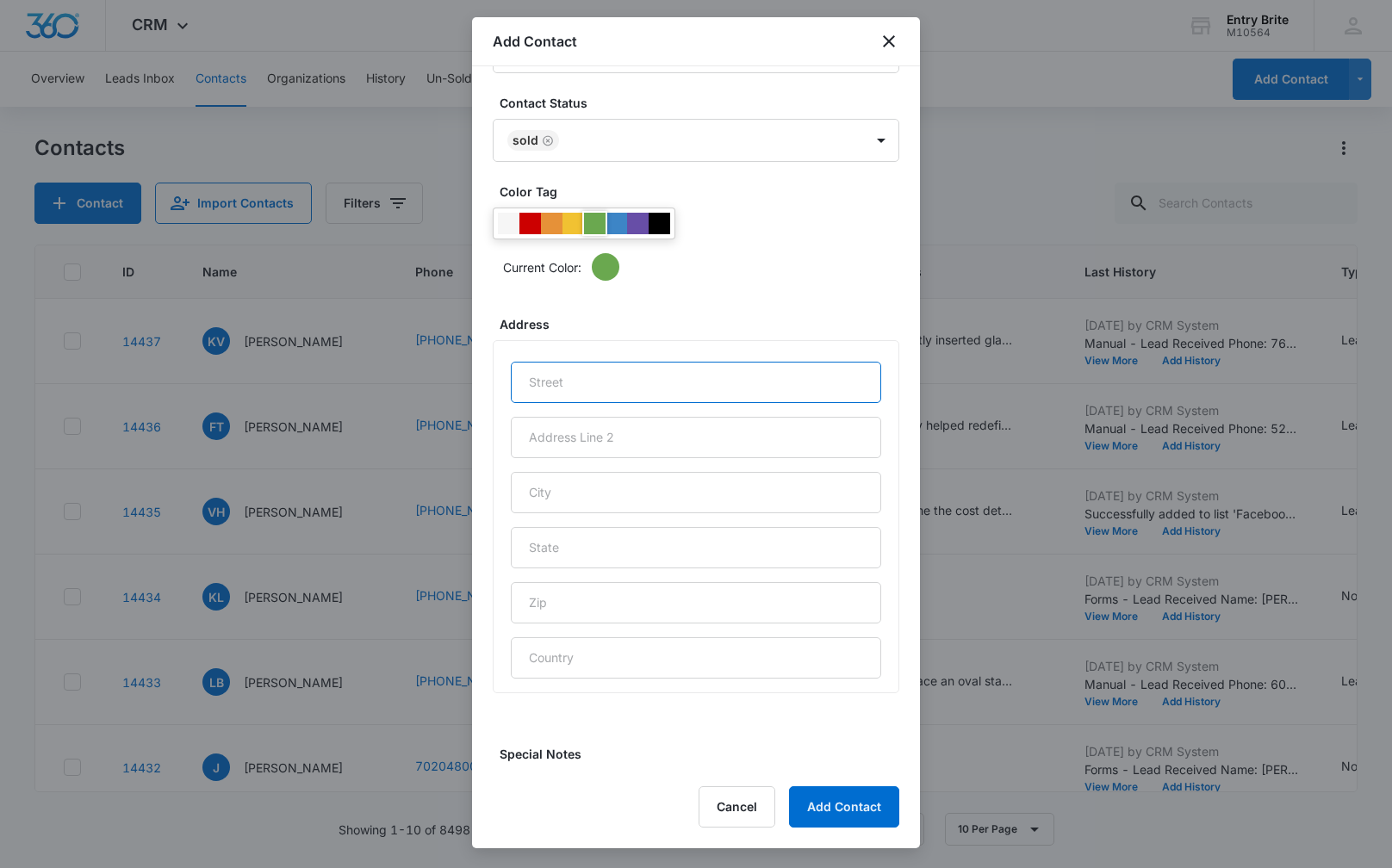
click at [584, 378] on input "text" at bounding box center [696, 382] width 370 height 41
paste input "[STREET_ADDRESS]"
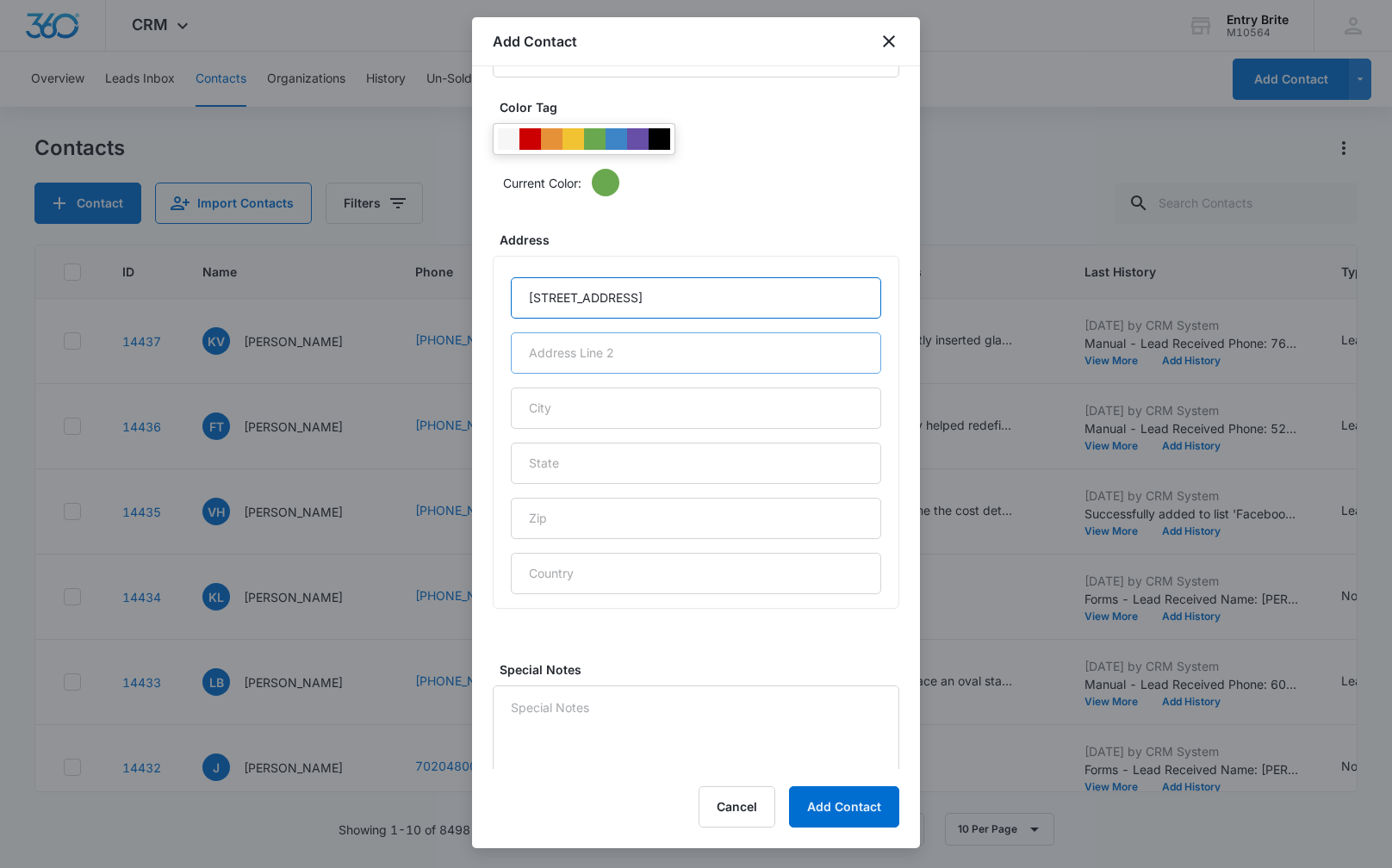
scroll to position [651, 0]
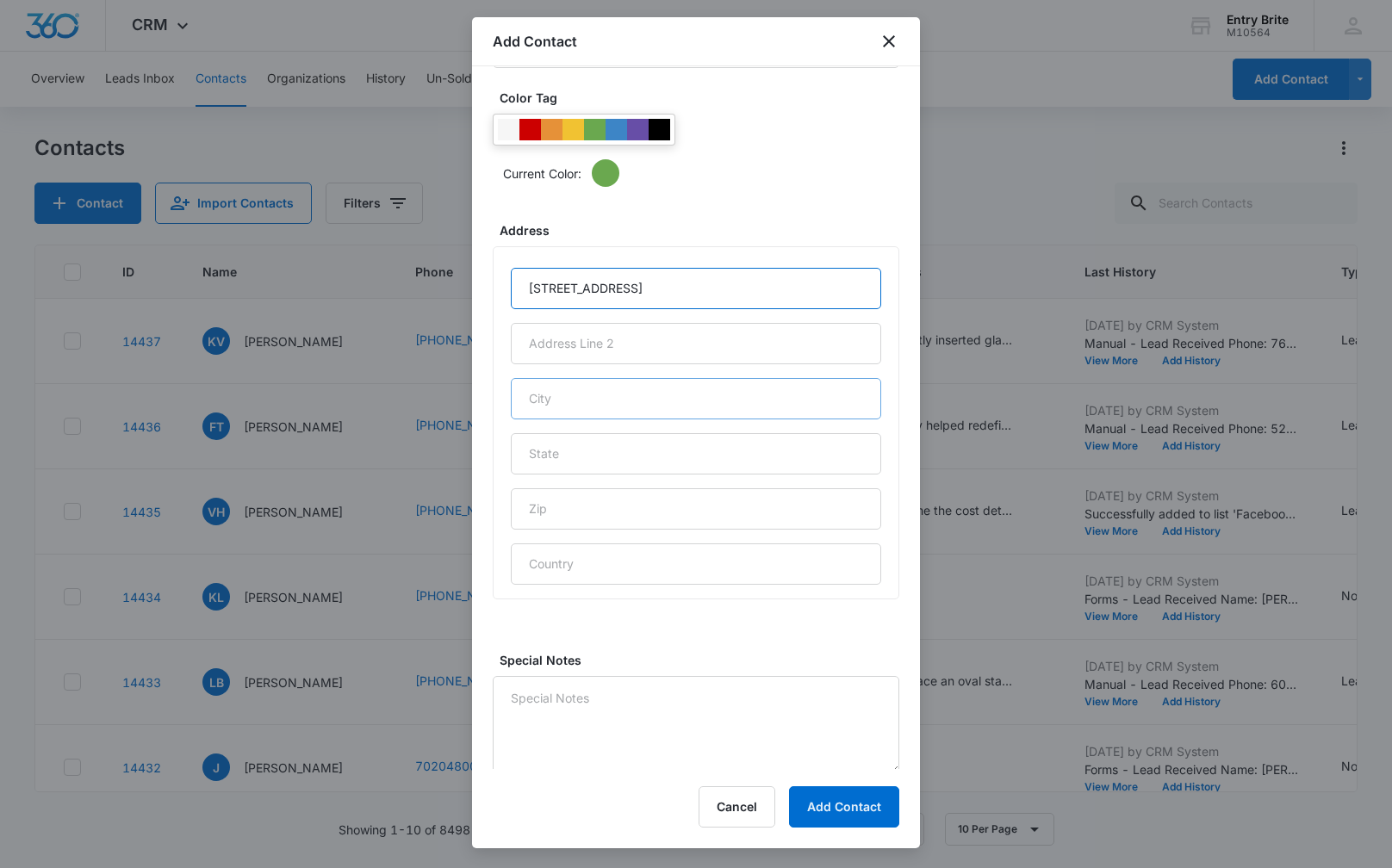
type input "[STREET_ADDRESS]"
click at [583, 403] on input "text" at bounding box center [696, 399] width 370 height 41
type input "Queen Creek"
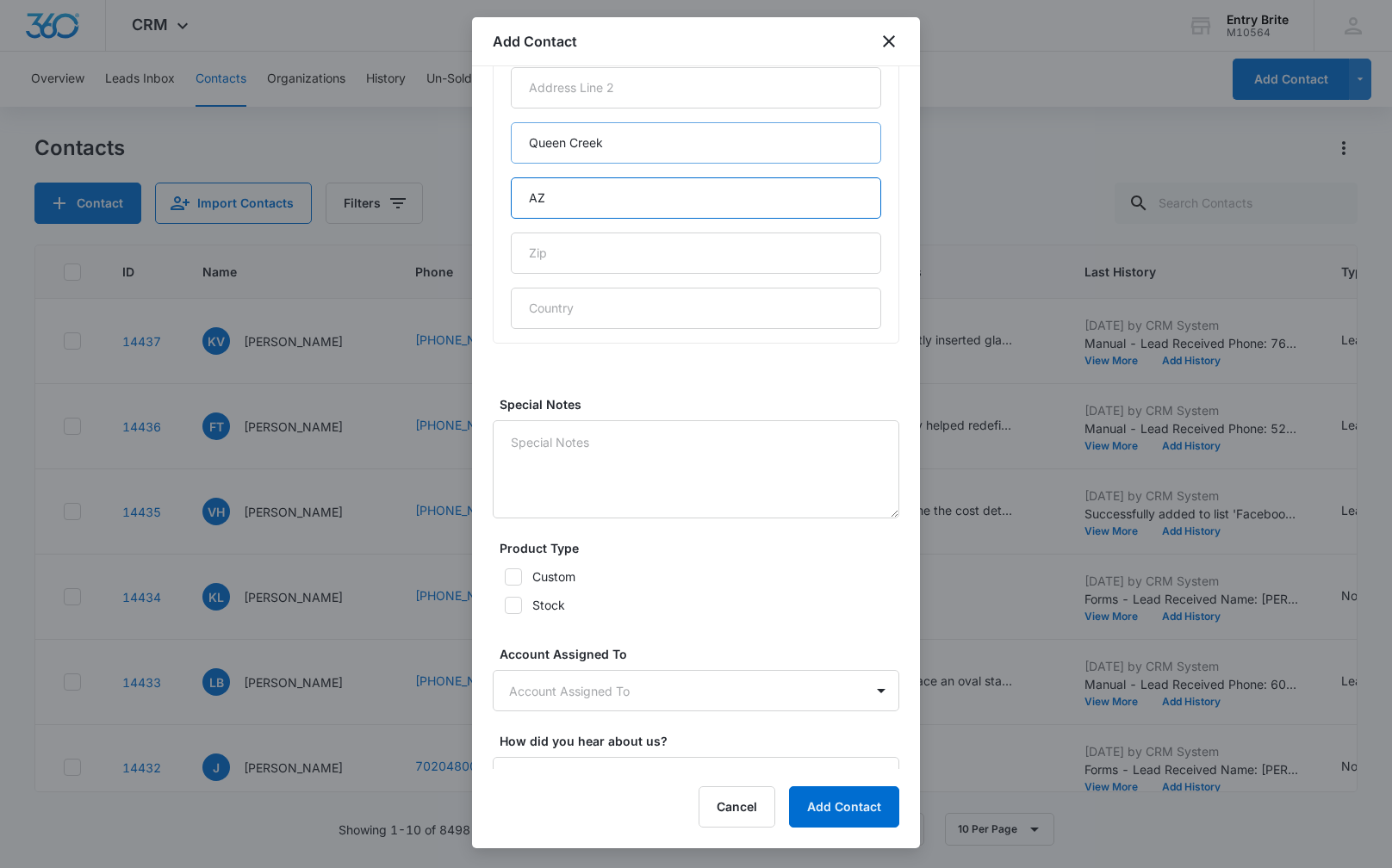
scroll to position [936, 0]
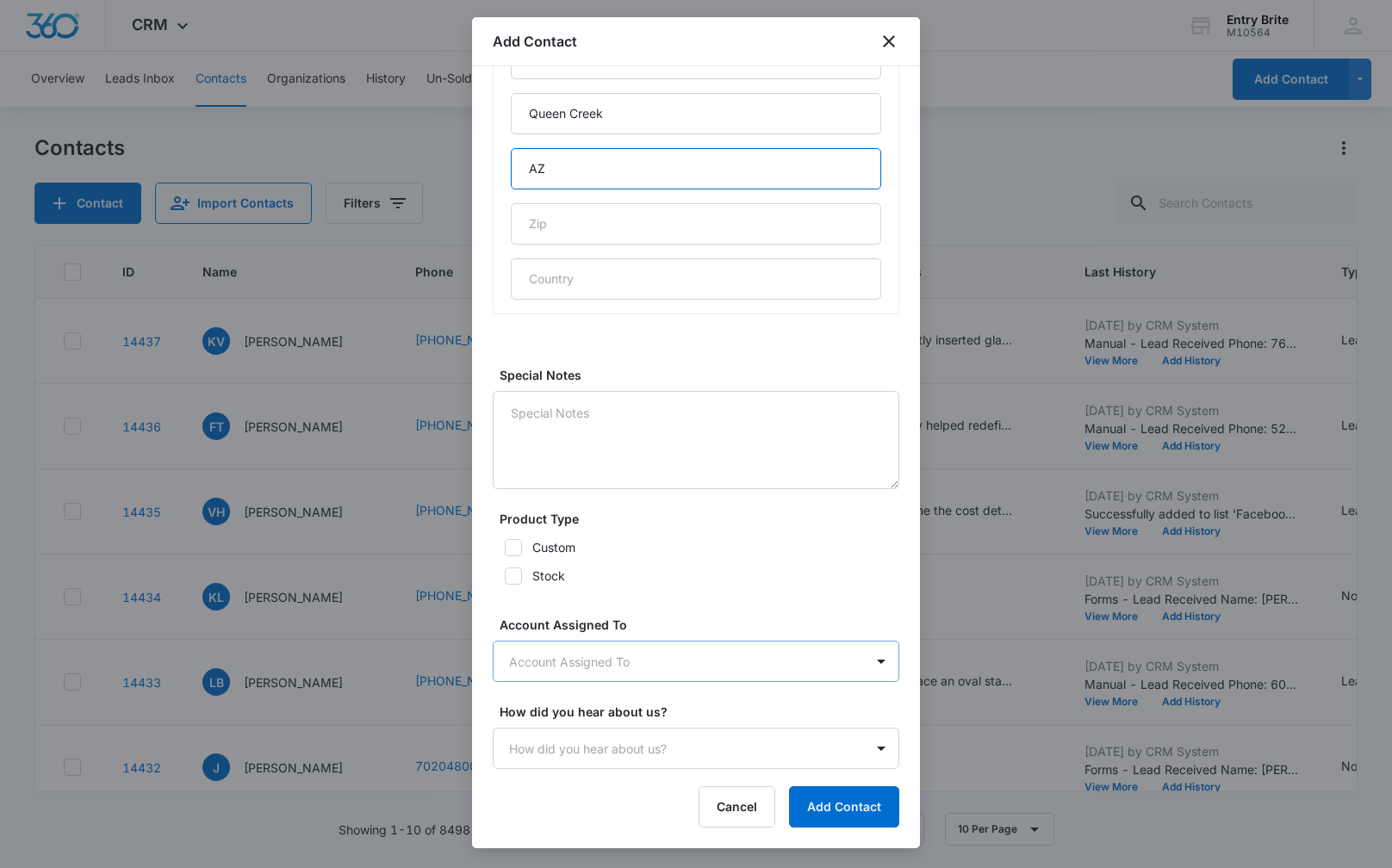
type input "AZ"
click at [602, 661] on body "CRM Apps Reputation Websites Forms CRM Email Social Content Ads Intelligence Fi…" at bounding box center [696, 434] width 1392 height 868
